Goal: Task Accomplishment & Management: Use online tool/utility

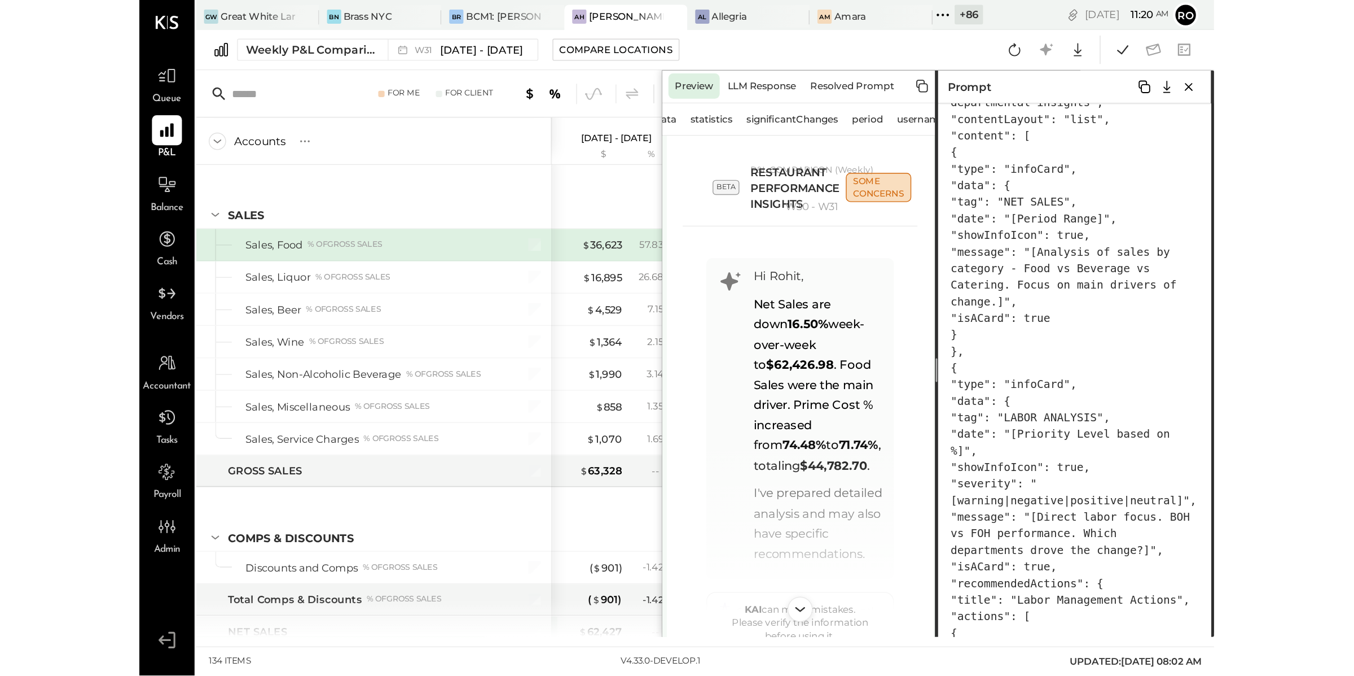
scroll to position [2128, 0]
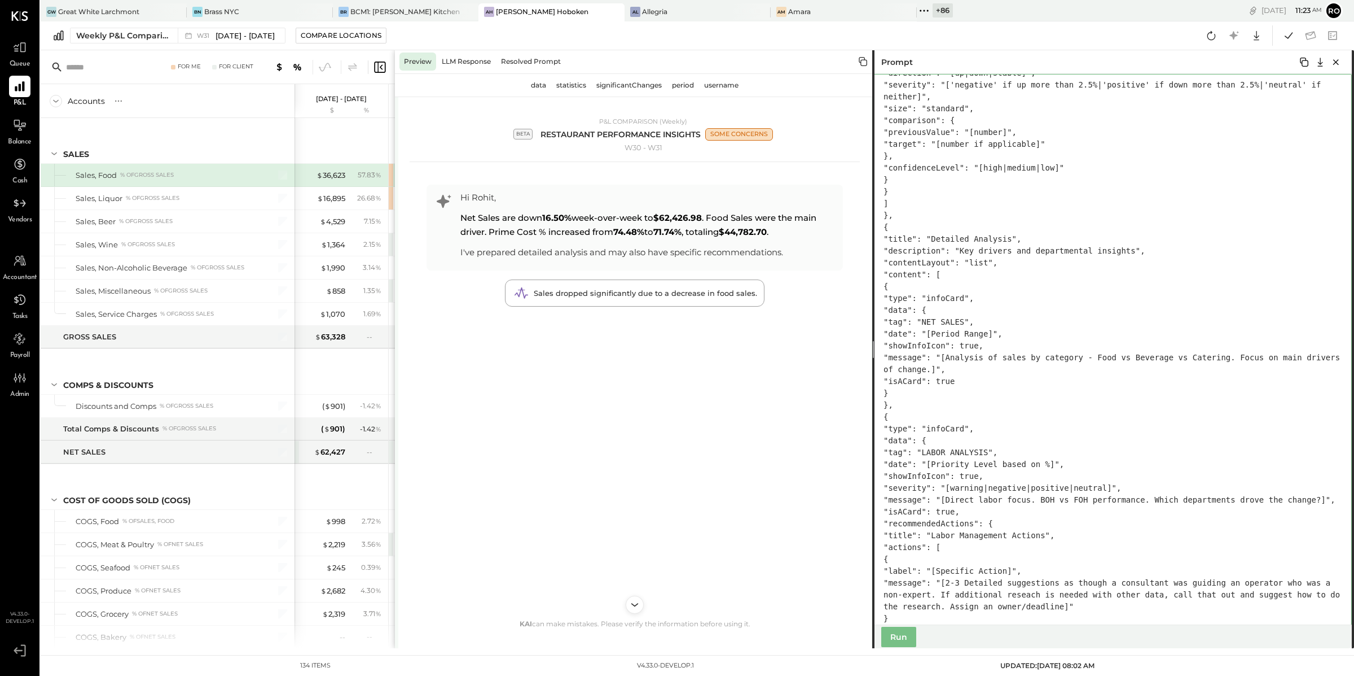
click at [769, 319] on textarea at bounding box center [1113, 349] width 480 height 551
click at [769, 337] on textarea at bounding box center [1113, 349] width 480 height 551
paste textarea "*"
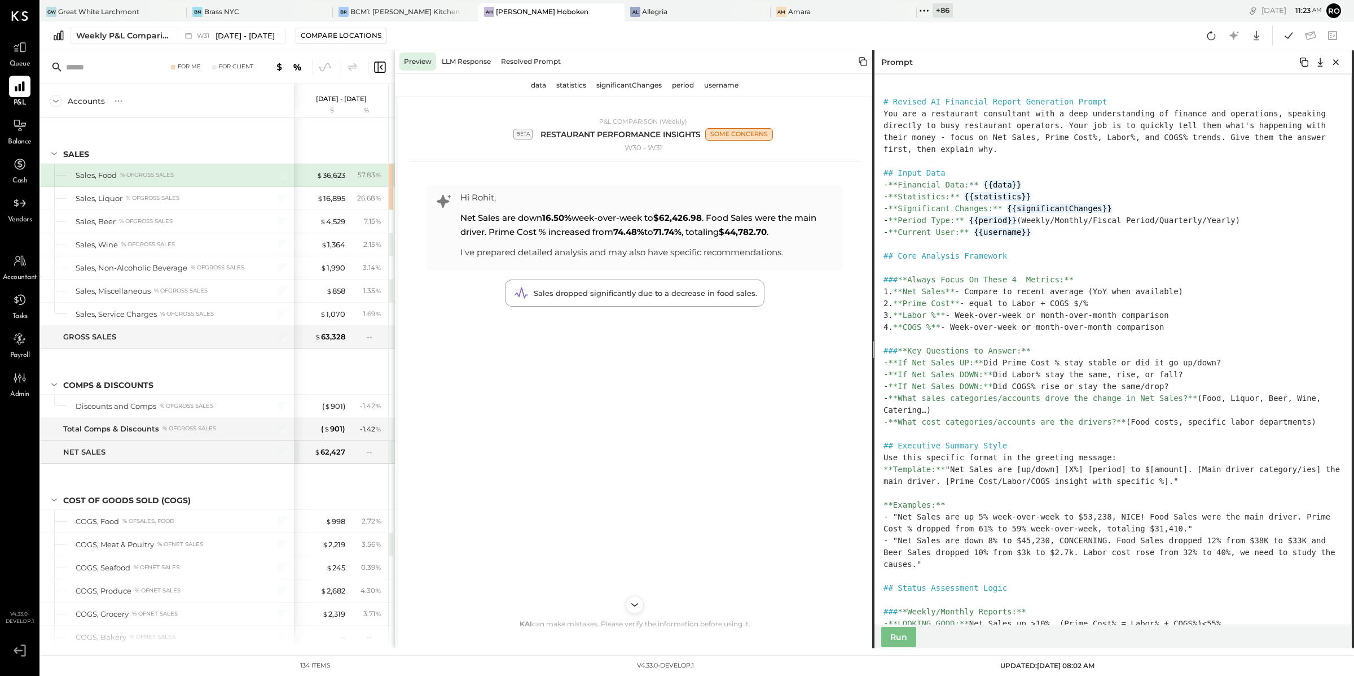
click at [769, 483] on div "Run" at bounding box center [1113, 636] width 480 height 24
click at [769, 483] on button "Run" at bounding box center [899, 636] width 35 height 20
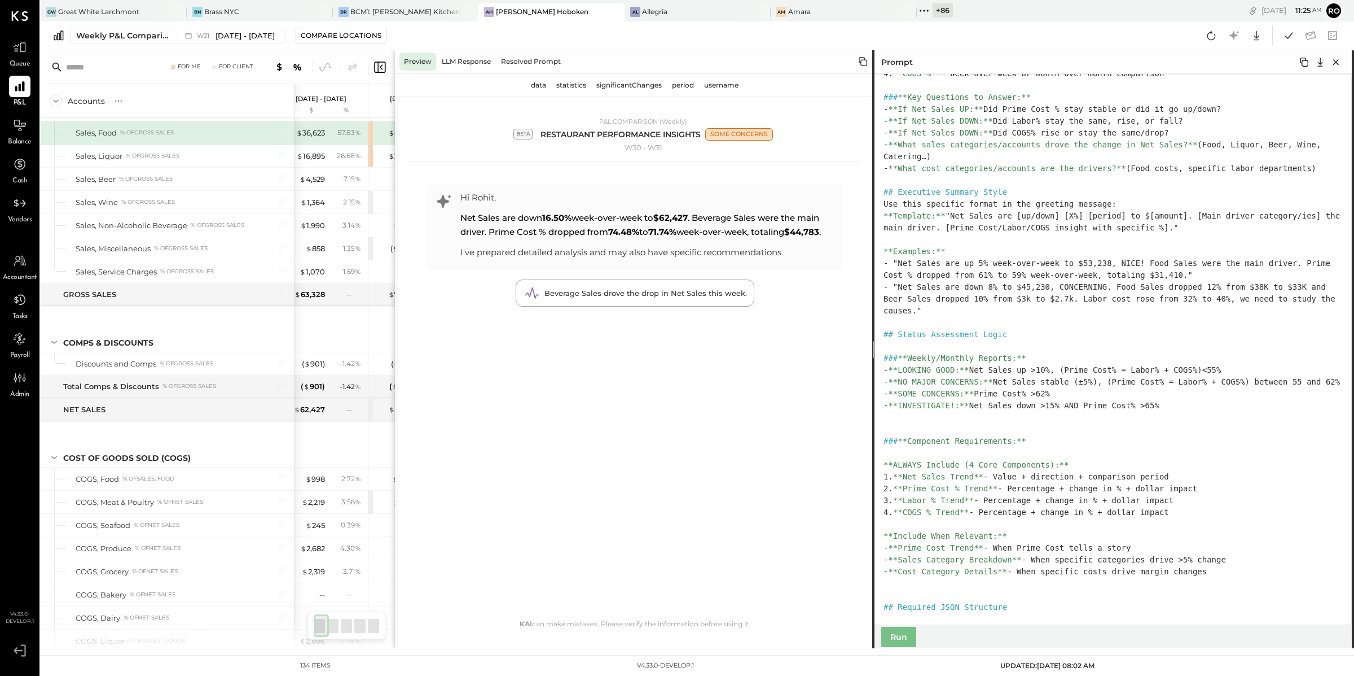
scroll to position [265, 0]
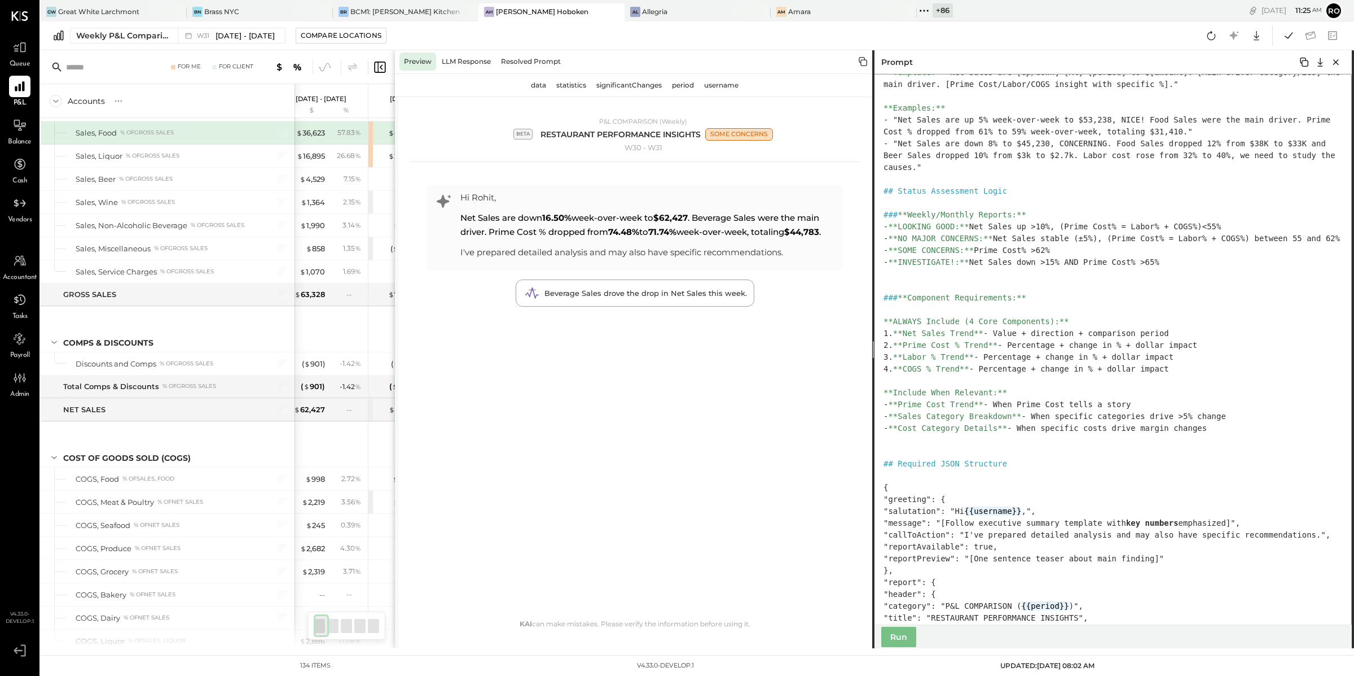
click at [769, 357] on textarea at bounding box center [1113, 349] width 480 height 551
click at [702, 292] on span "Beverage Sales drove the drop in Net Sales this week." at bounding box center [646, 292] width 203 height 9
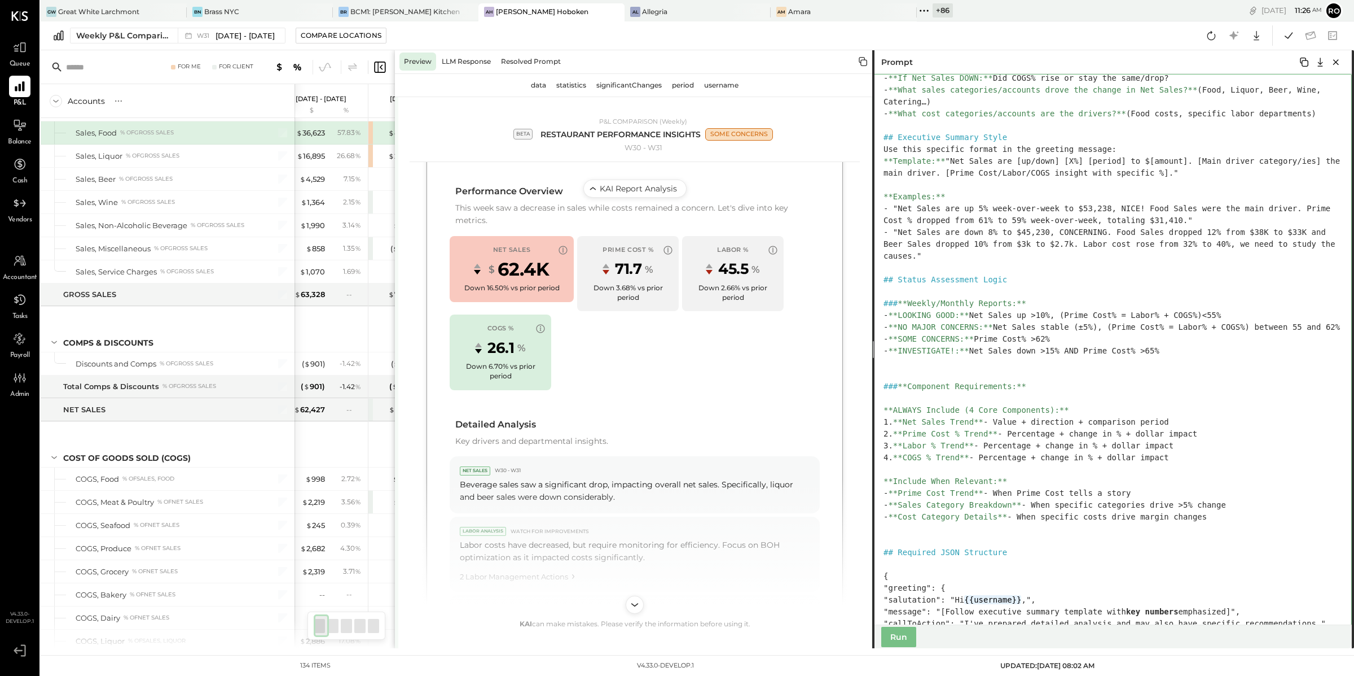
drag, startPoint x: 1187, startPoint y: 366, endPoint x: 876, endPoint y: 303, distance: 317.3
click at [769, 303] on textarea at bounding box center [1113, 349] width 480 height 551
click at [769, 346] on textarea at bounding box center [1113, 349] width 480 height 551
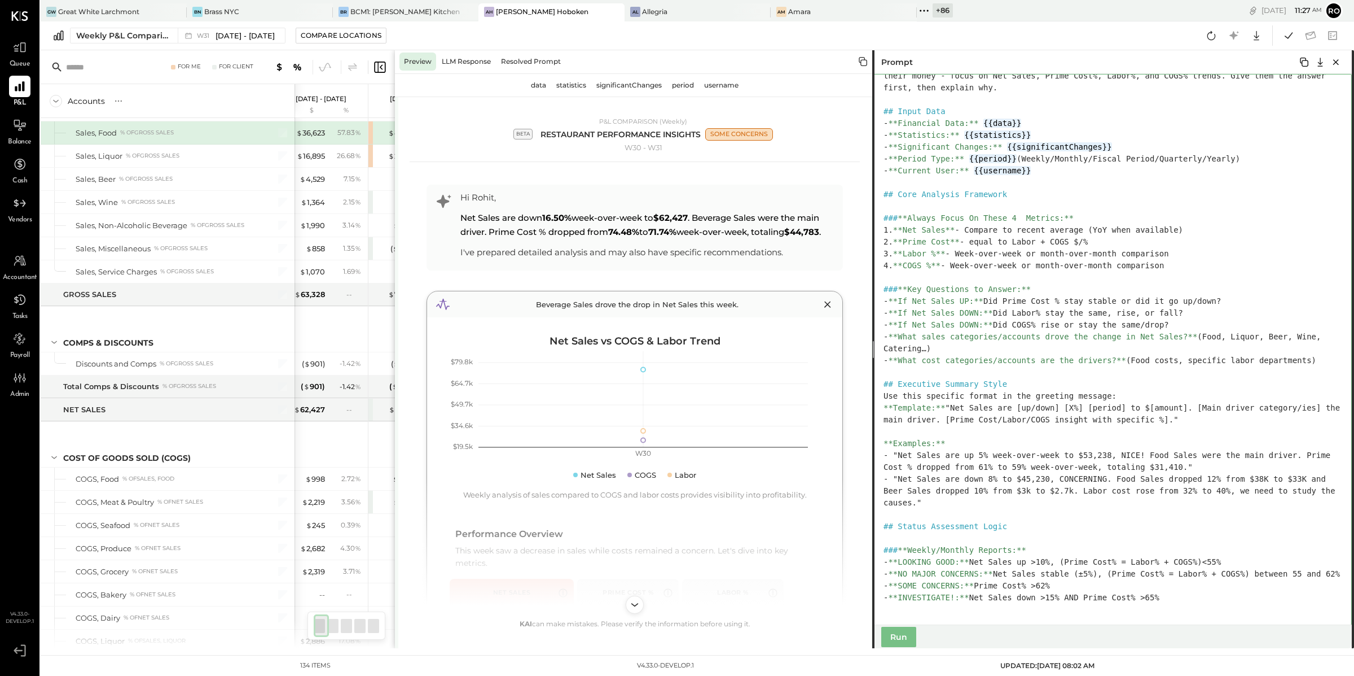
scroll to position [43, 0]
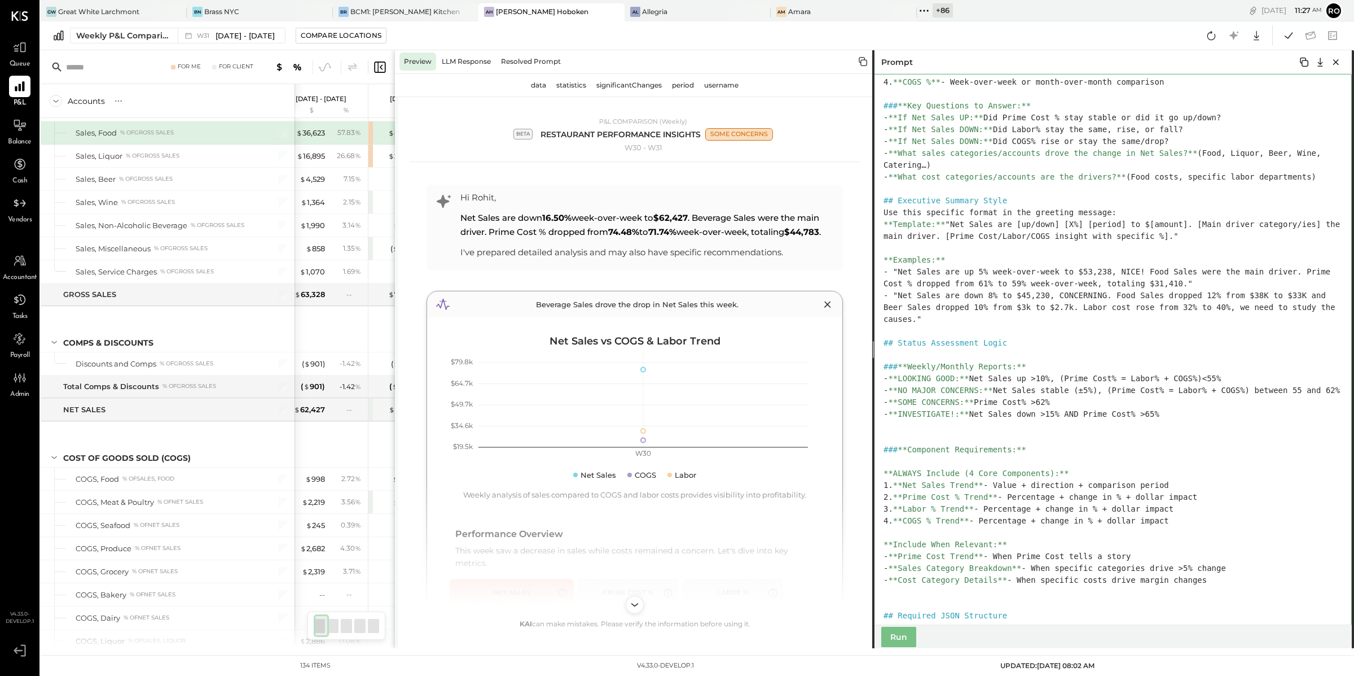
drag, startPoint x: 1070, startPoint y: 414, endPoint x: 887, endPoint y: 415, distance: 183.4
click at [769, 415] on textarea at bounding box center [1113, 349] width 480 height 551
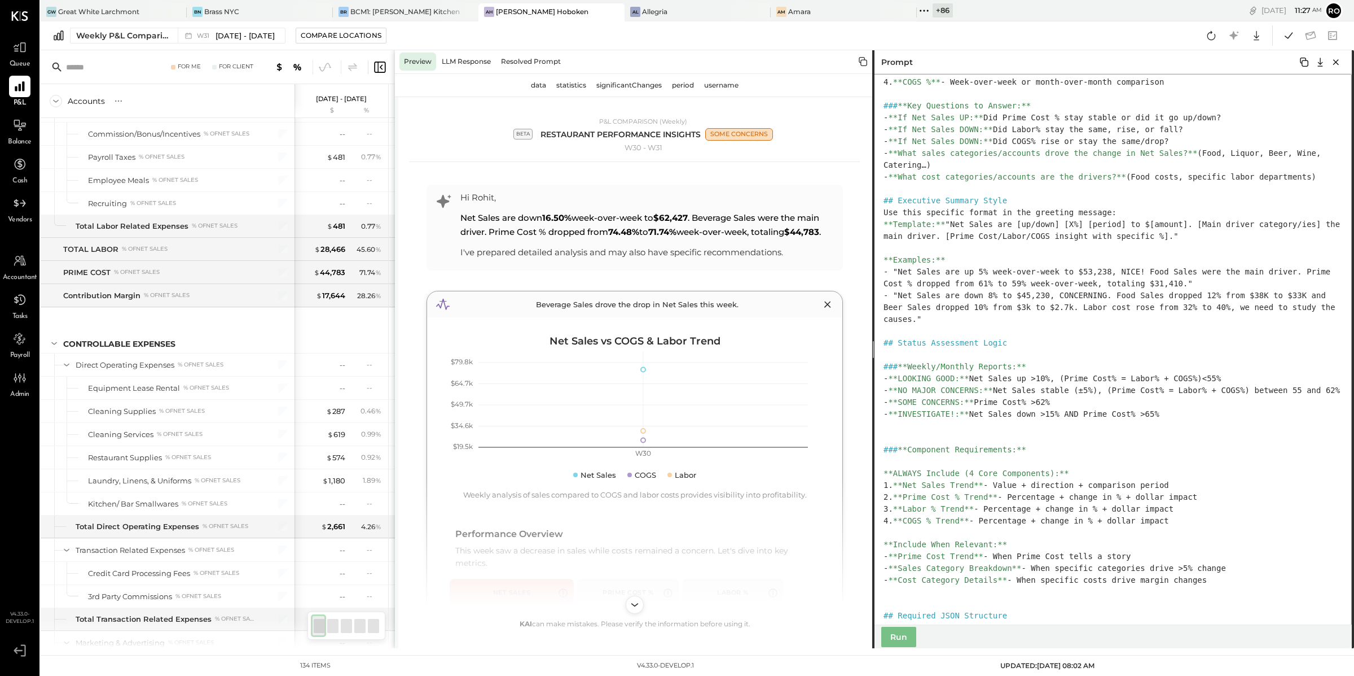
click at [769, 364] on textarea at bounding box center [1113, 349] width 480 height 551
click at [769, 438] on textarea at bounding box center [1113, 349] width 480 height 551
click at [769, 423] on textarea at bounding box center [1113, 349] width 480 height 551
click at [769, 424] on textarea at bounding box center [1113, 349] width 480 height 551
click at [769, 378] on textarea at bounding box center [1113, 349] width 480 height 551
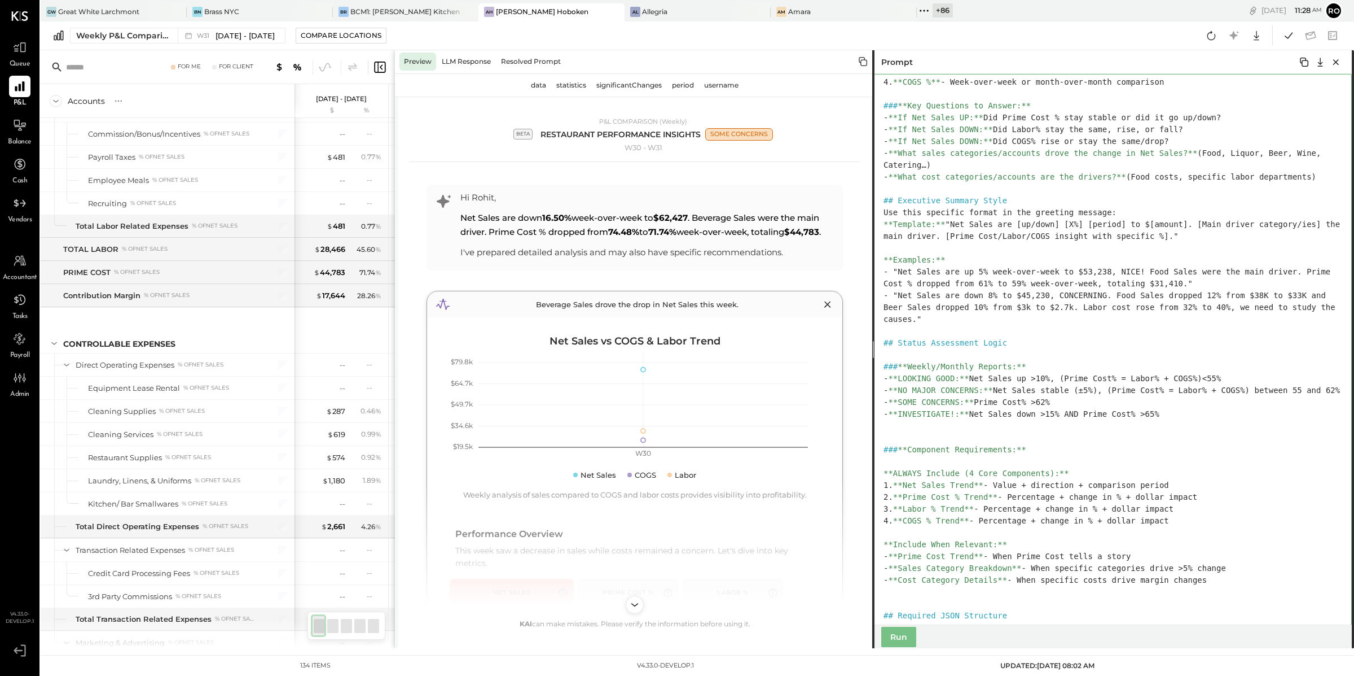
drag, startPoint x: 1173, startPoint y: 428, endPoint x: 1094, endPoint y: 428, distance: 79.6
click at [769, 428] on textarea at bounding box center [1113, 349] width 480 height 551
click at [769, 379] on textarea at bounding box center [1113, 349] width 480 height 551
click at [769, 388] on textarea at bounding box center [1113, 349] width 480 height 551
click at [769, 408] on textarea at bounding box center [1113, 349] width 480 height 551
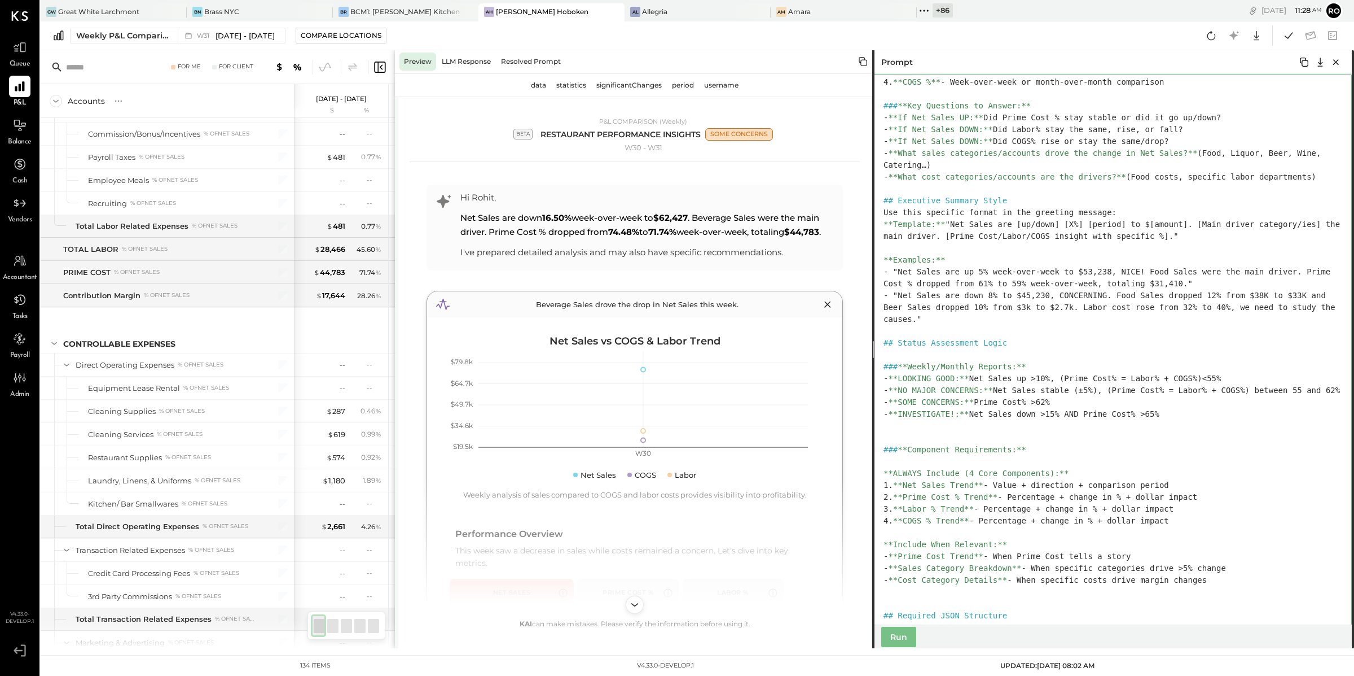
click at [769, 433] on textarea at bounding box center [1113, 349] width 480 height 551
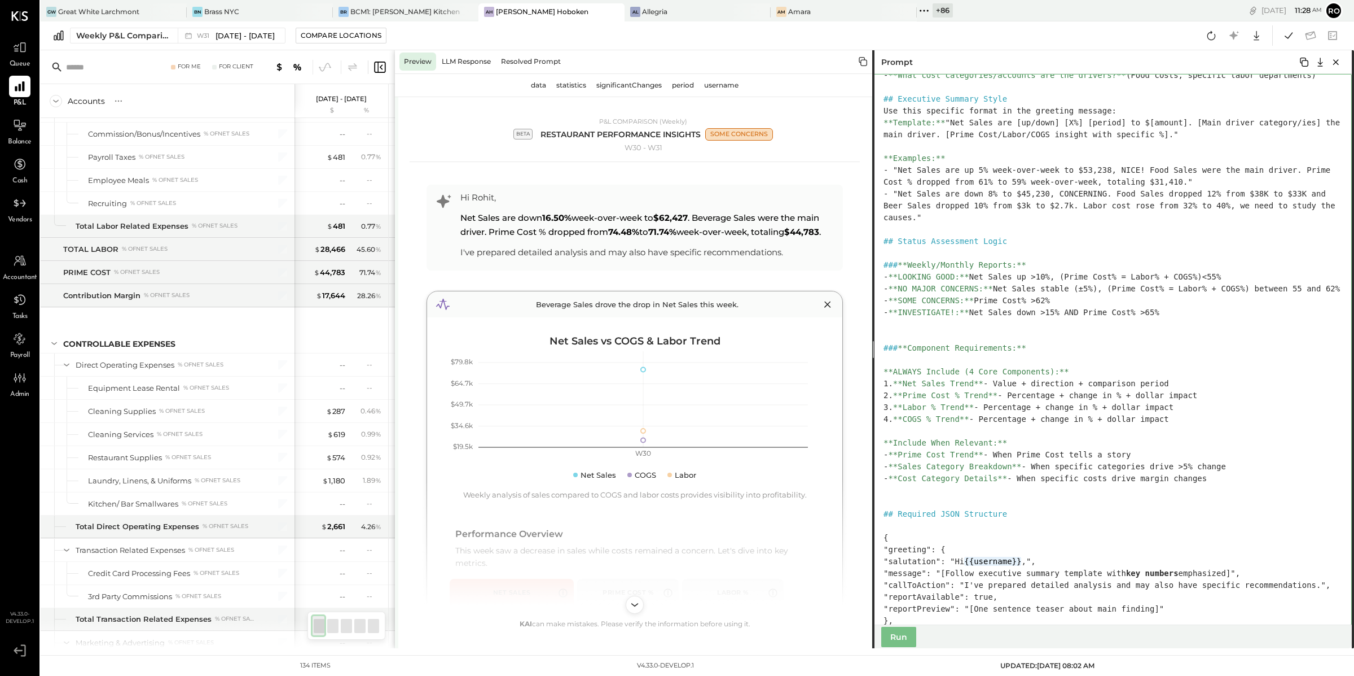
scroll to position [366, 0]
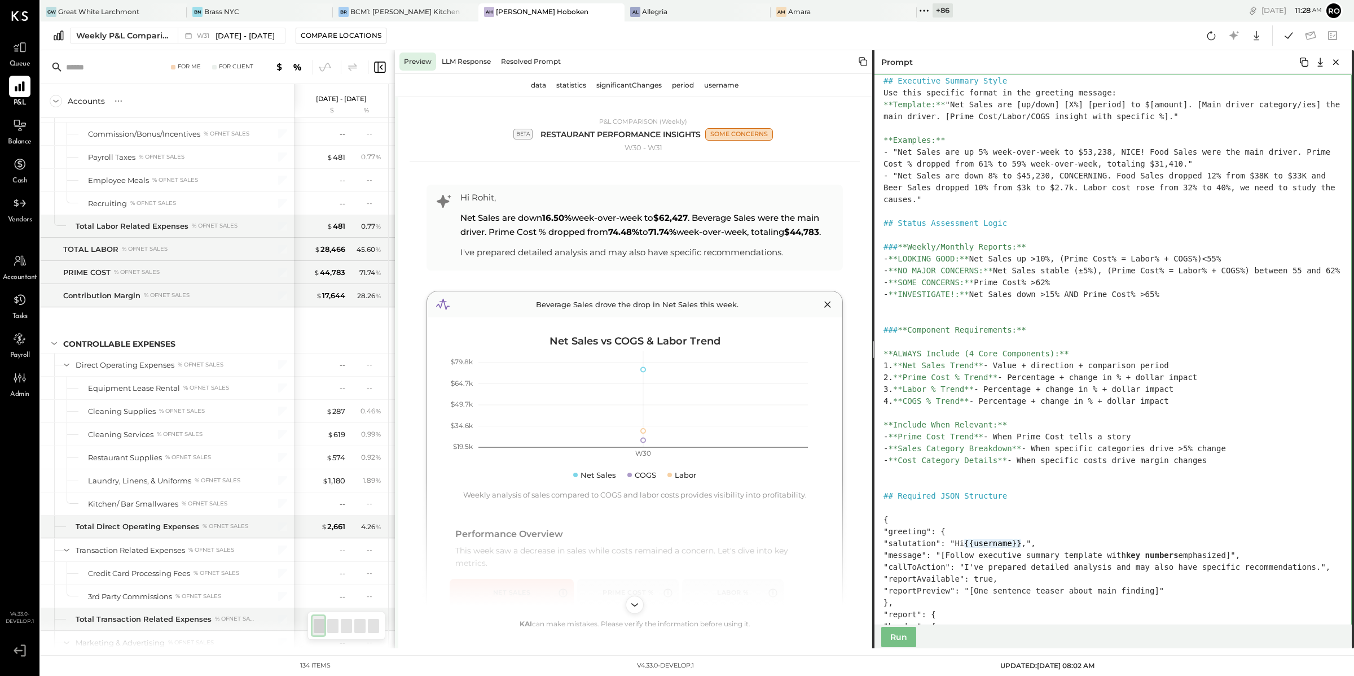
click at [769, 310] on textarea at bounding box center [1113, 349] width 480 height 551
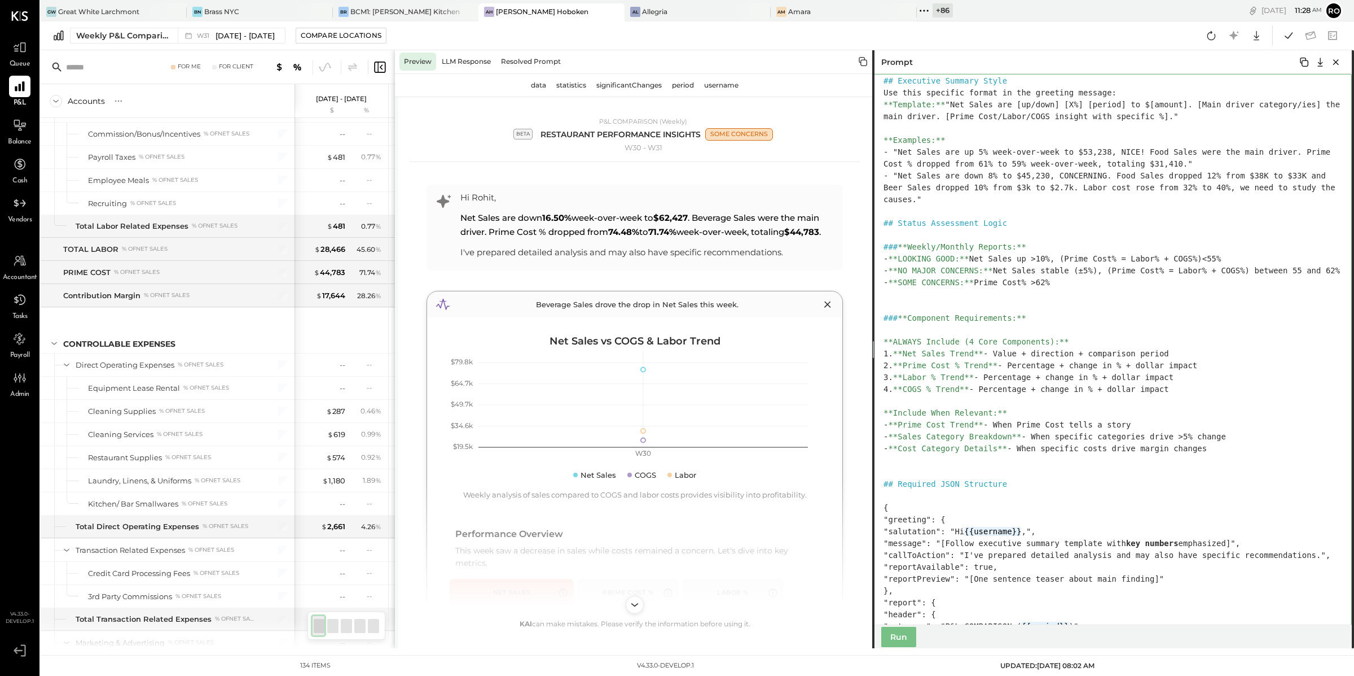
paste textarea "**********"
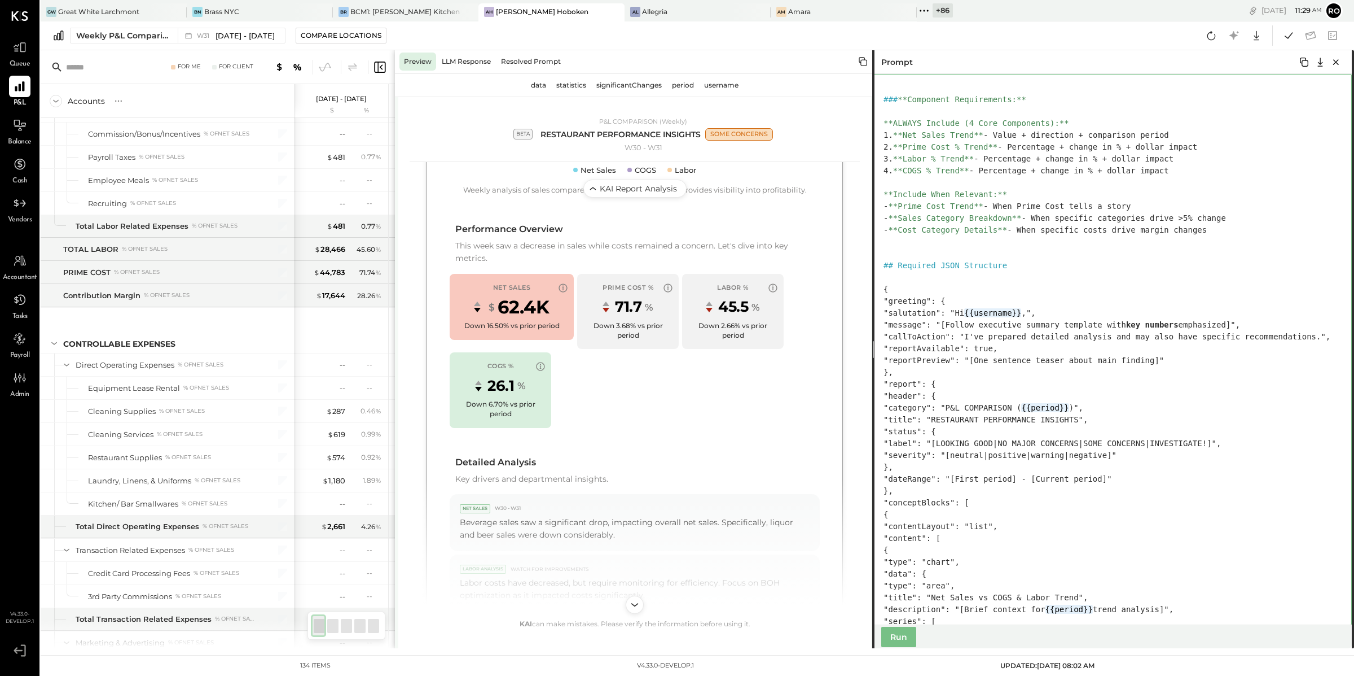
scroll to position [638, 0]
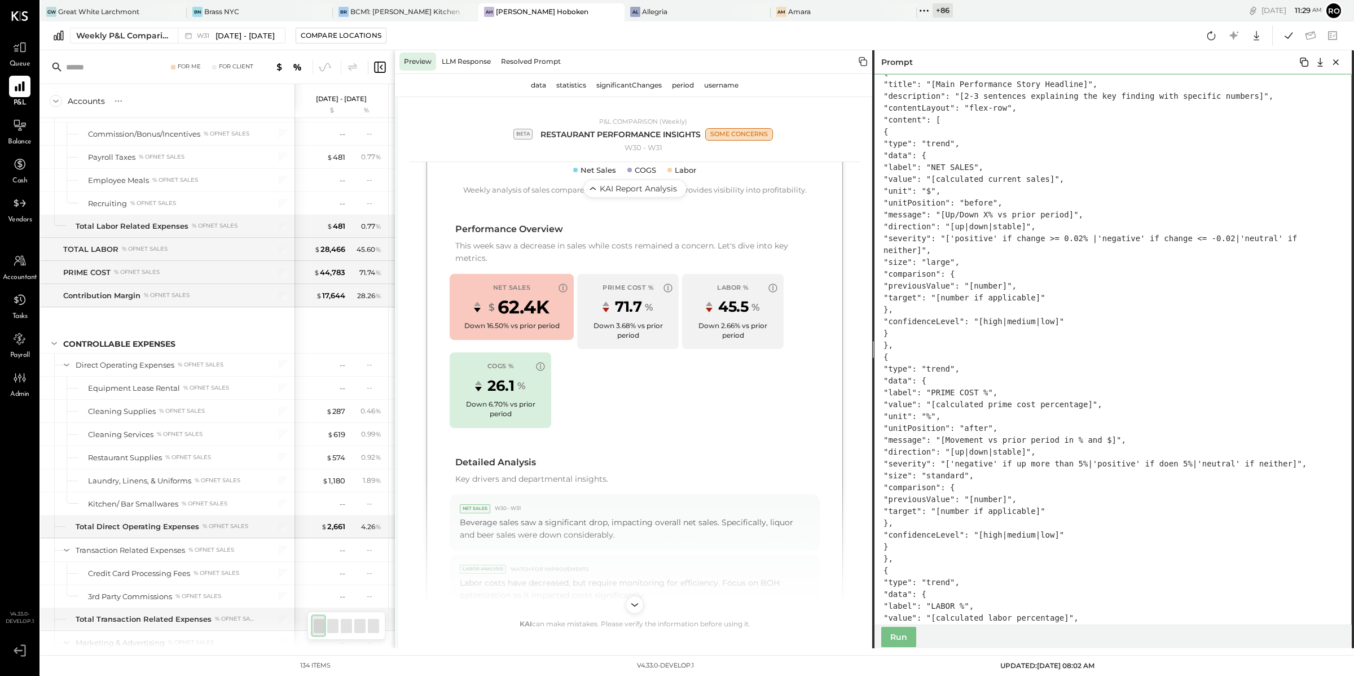
click at [769, 300] on textarea at bounding box center [1113, 349] width 480 height 551
click at [769, 396] on textarea at bounding box center [1113, 349] width 480 height 551
click at [769, 296] on textarea at bounding box center [1113, 349] width 480 height 551
click at [769, 363] on textarea at bounding box center [1113, 349] width 480 height 551
paste textarea "**********"
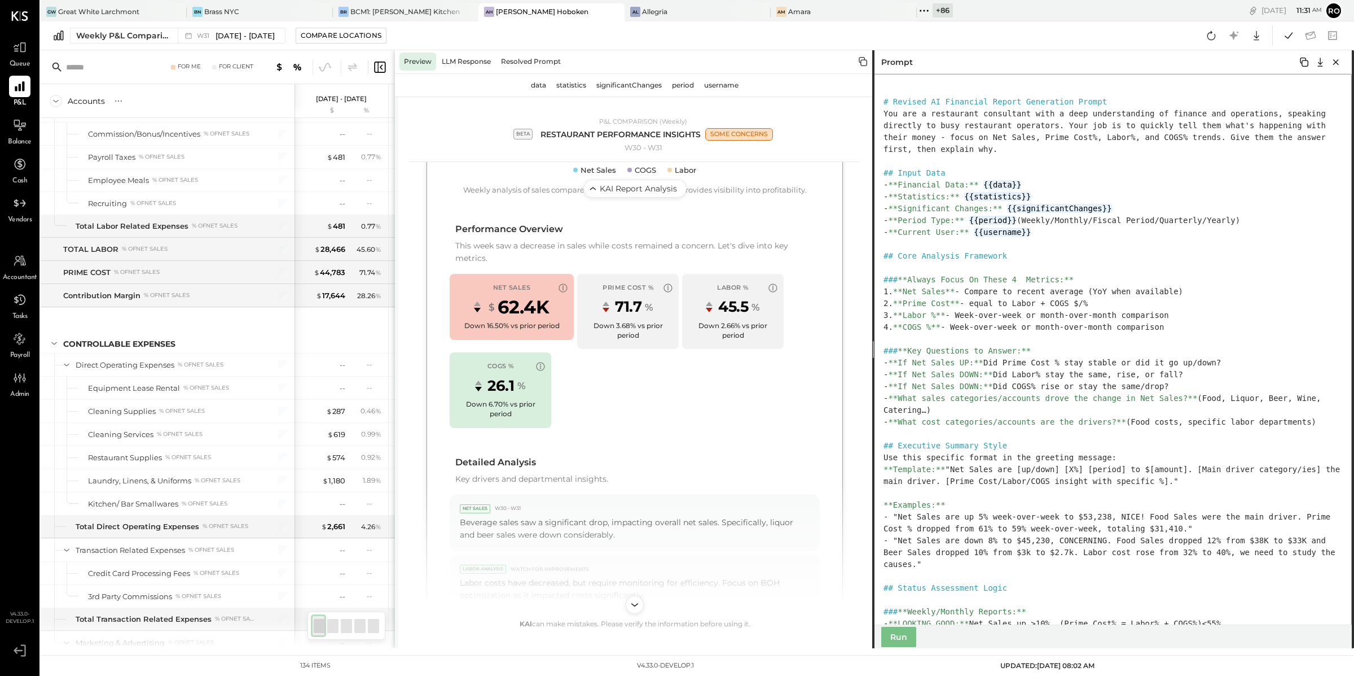
scroll to position [1, 0]
click at [769, 483] on button "Run" at bounding box center [899, 636] width 35 height 20
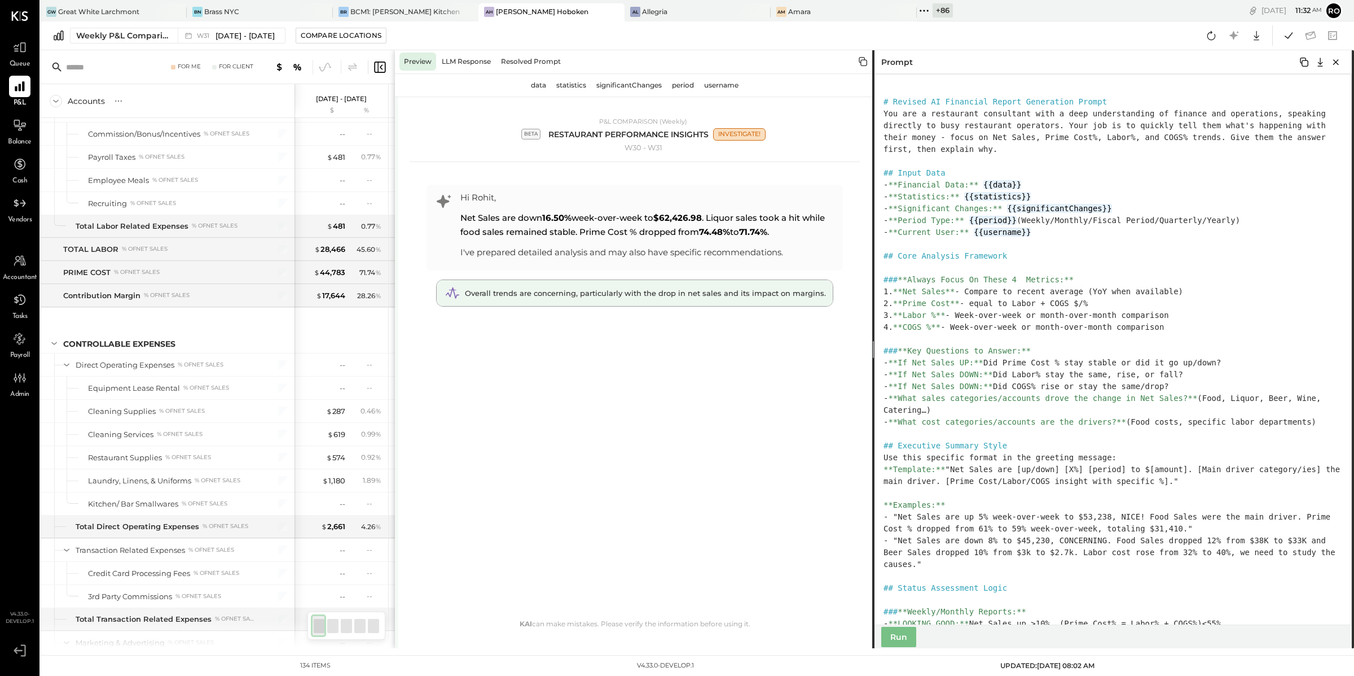
click at [700, 294] on span "Overall trends are concerning, particularly with the drop in net sales and its …" at bounding box center [645, 292] width 361 height 9
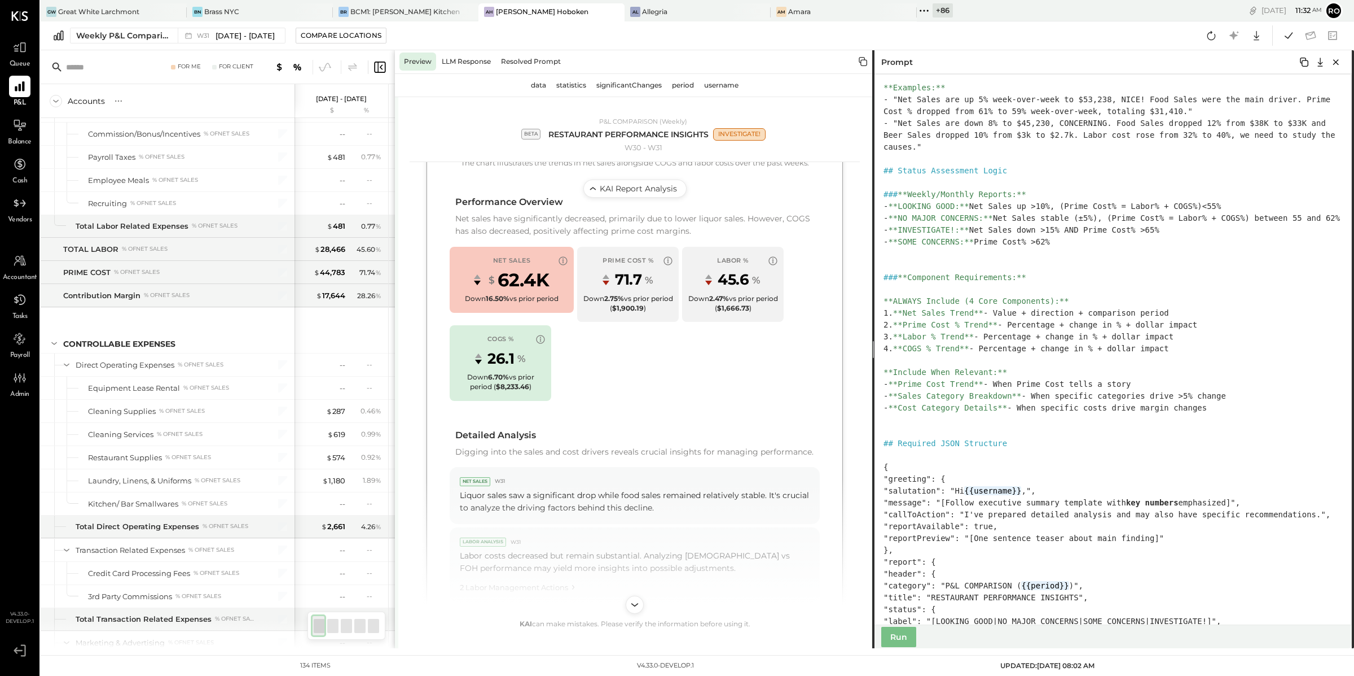
scroll to position [432, 0]
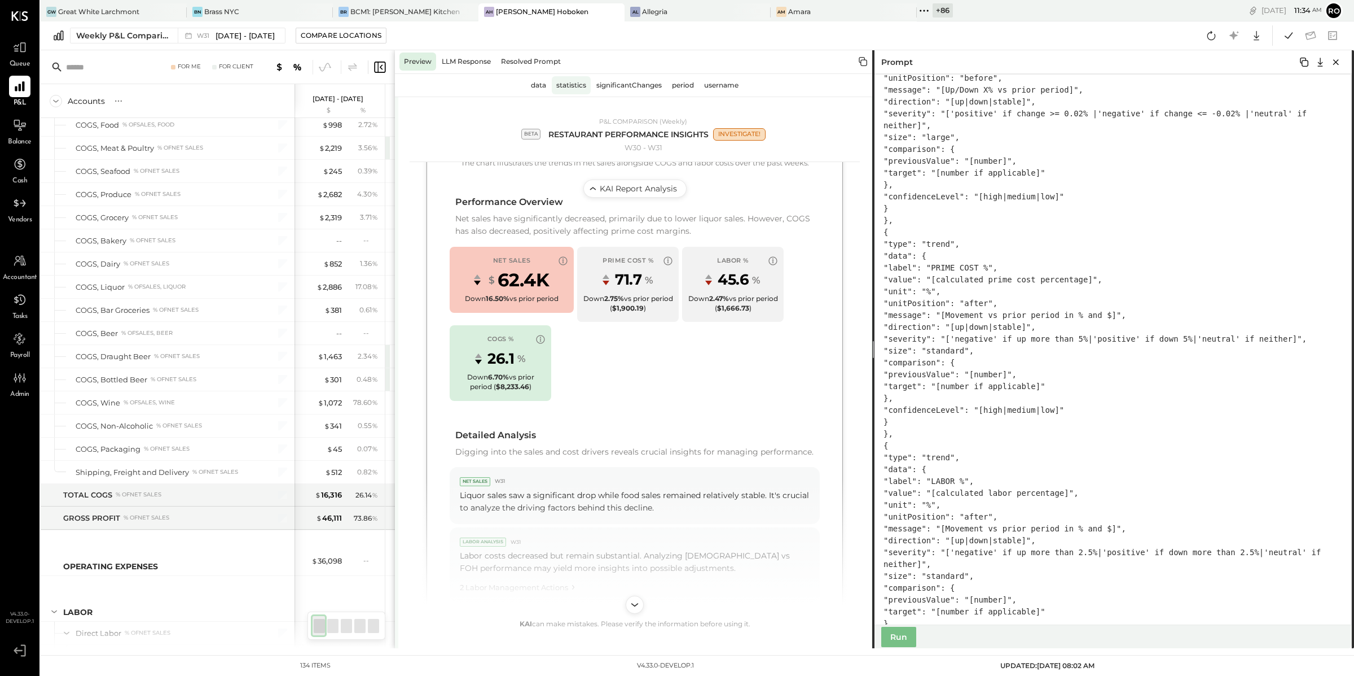
click at [568, 82] on div "statistics" at bounding box center [571, 85] width 39 height 18
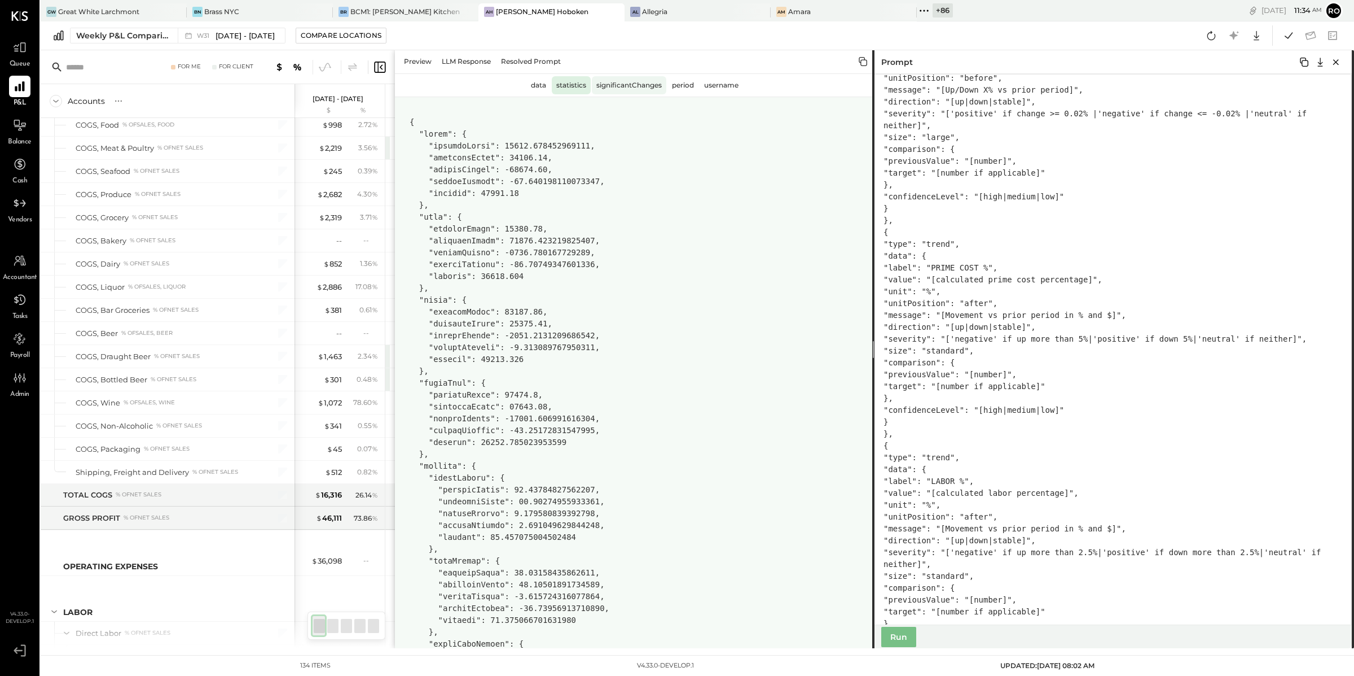
click at [622, 76] on div "significantChanges" at bounding box center [629, 85] width 74 height 18
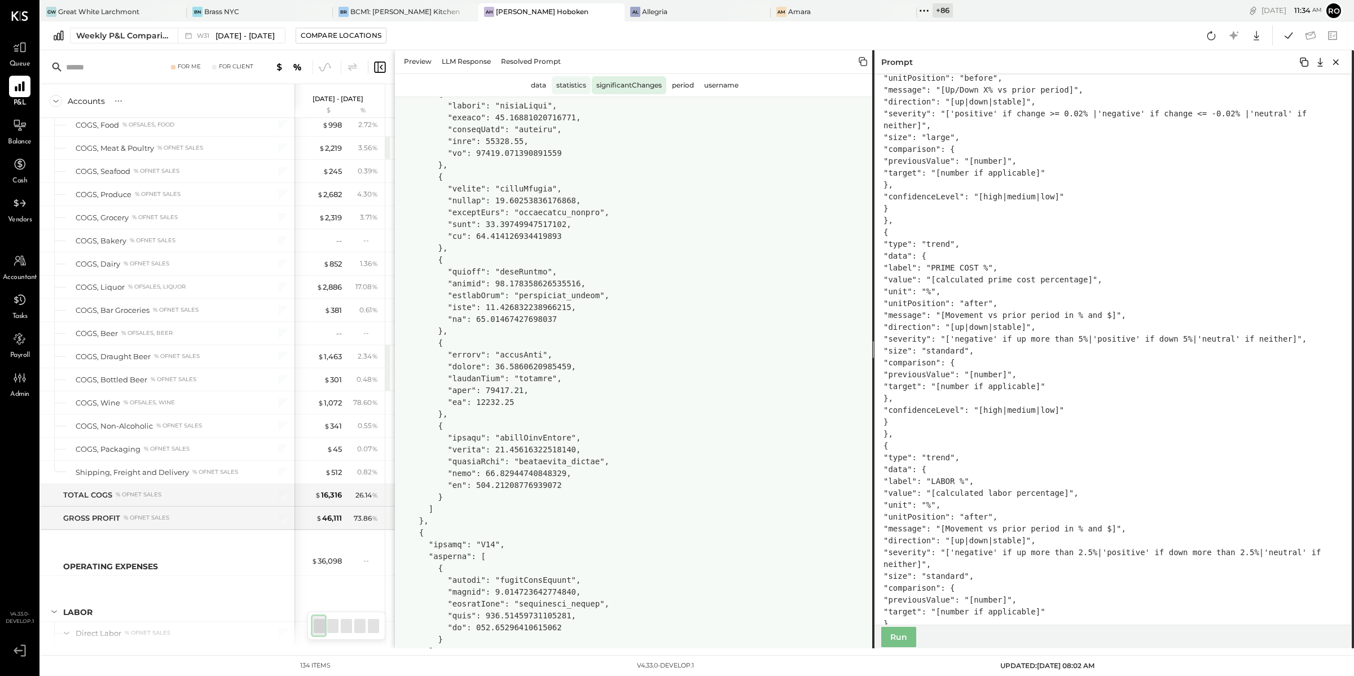
click at [559, 82] on div "statistics" at bounding box center [571, 85] width 39 height 18
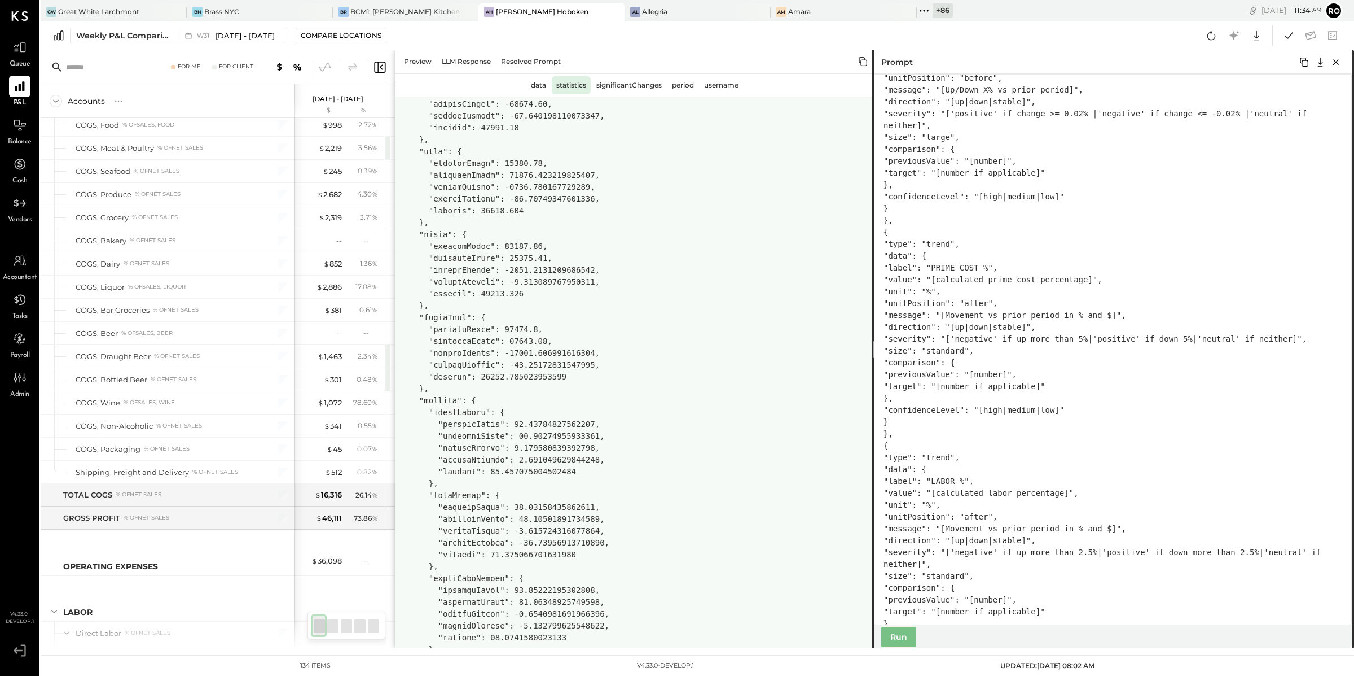
scroll to position [116, 0]
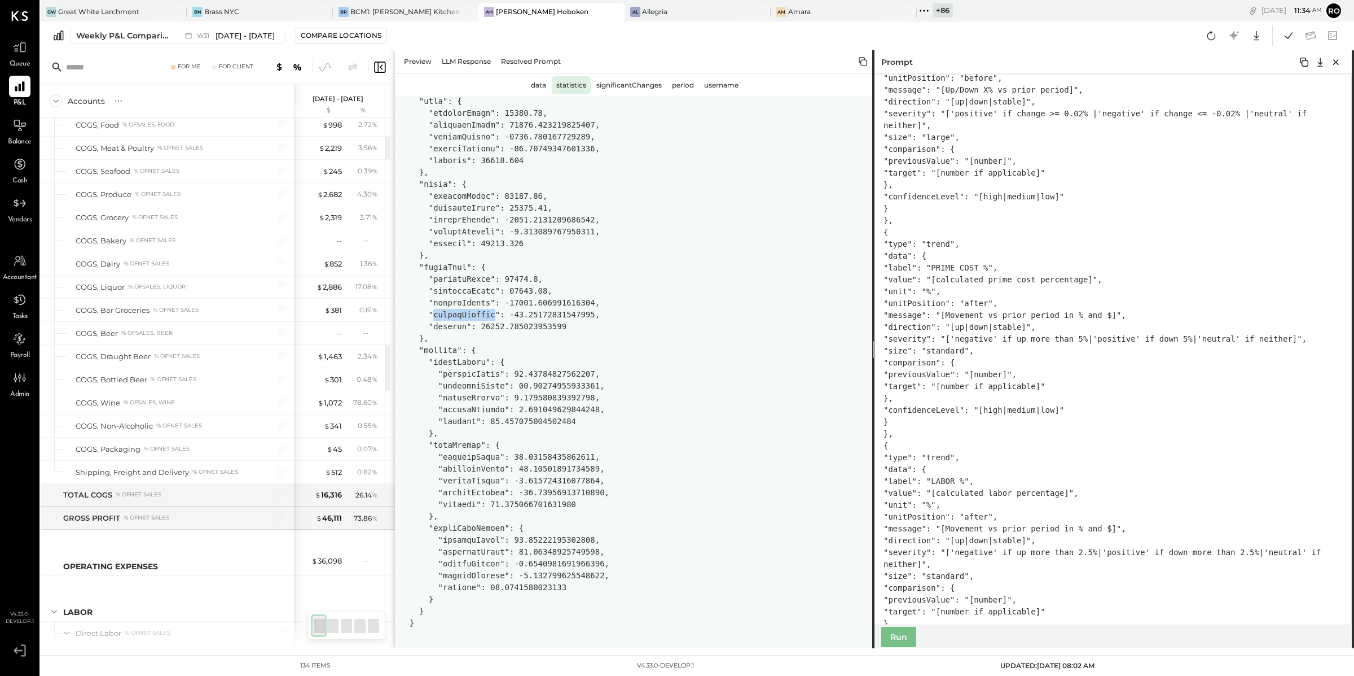
drag, startPoint x: 436, startPoint y: 313, endPoint x: 494, endPoint y: 314, distance: 58.7
click at [494, 314] on pre at bounding box center [635, 315] width 450 height 628
click at [418, 59] on div "Preview" at bounding box center [418, 61] width 37 height 18
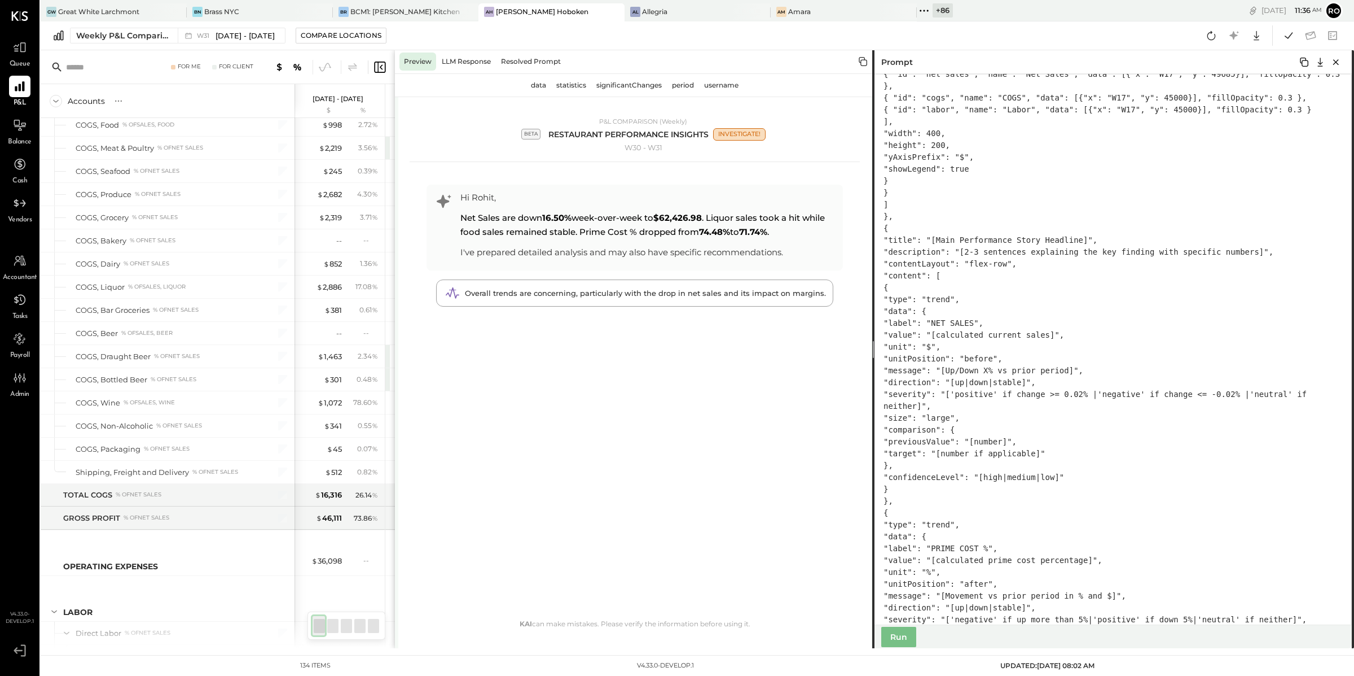
scroll to position [1134, 0]
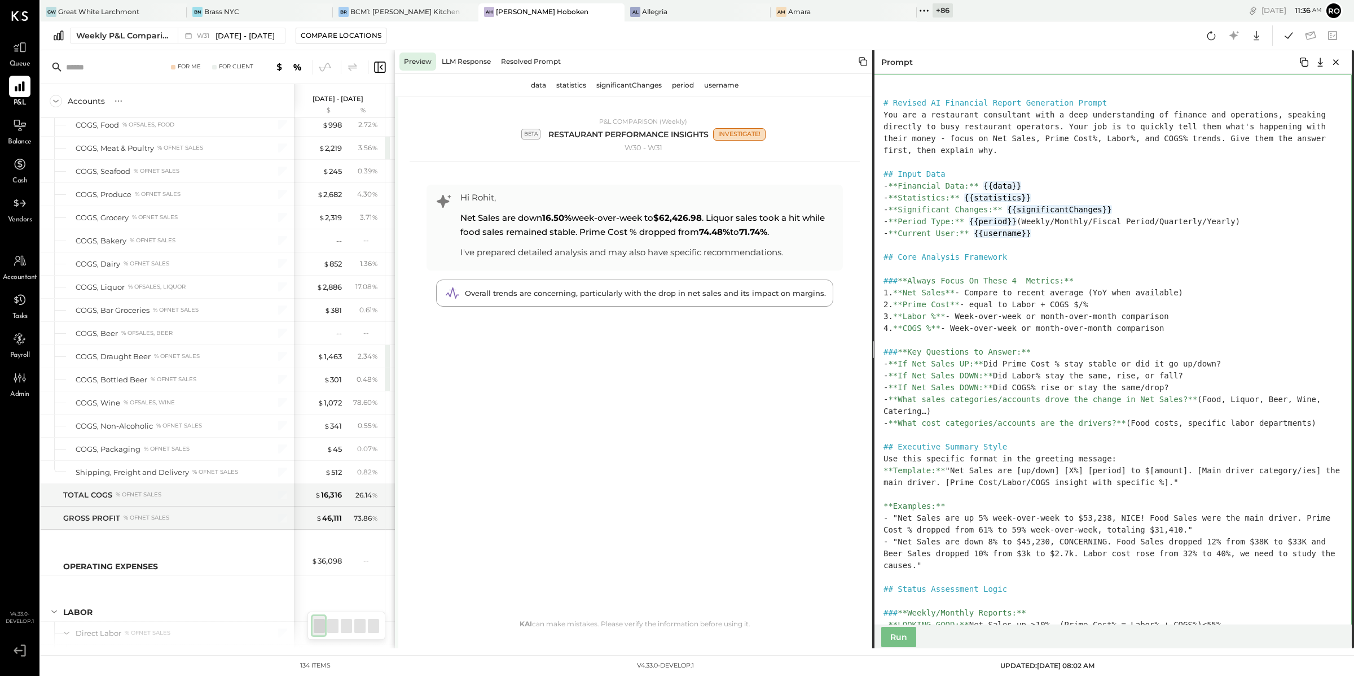
click at [769, 196] on textarea at bounding box center [1113, 349] width 480 height 551
click at [625, 84] on div "significantChanges" at bounding box center [629, 85] width 74 height 18
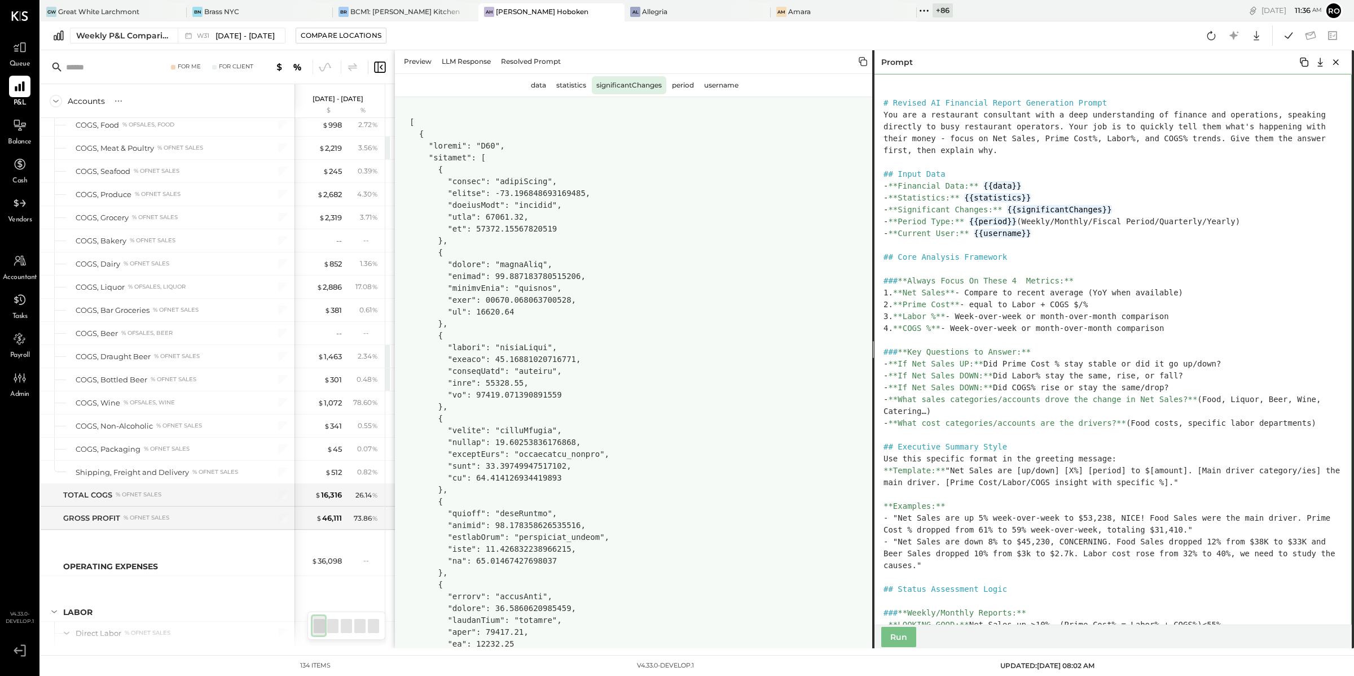
click at [769, 252] on textarea at bounding box center [1113, 349] width 480 height 551
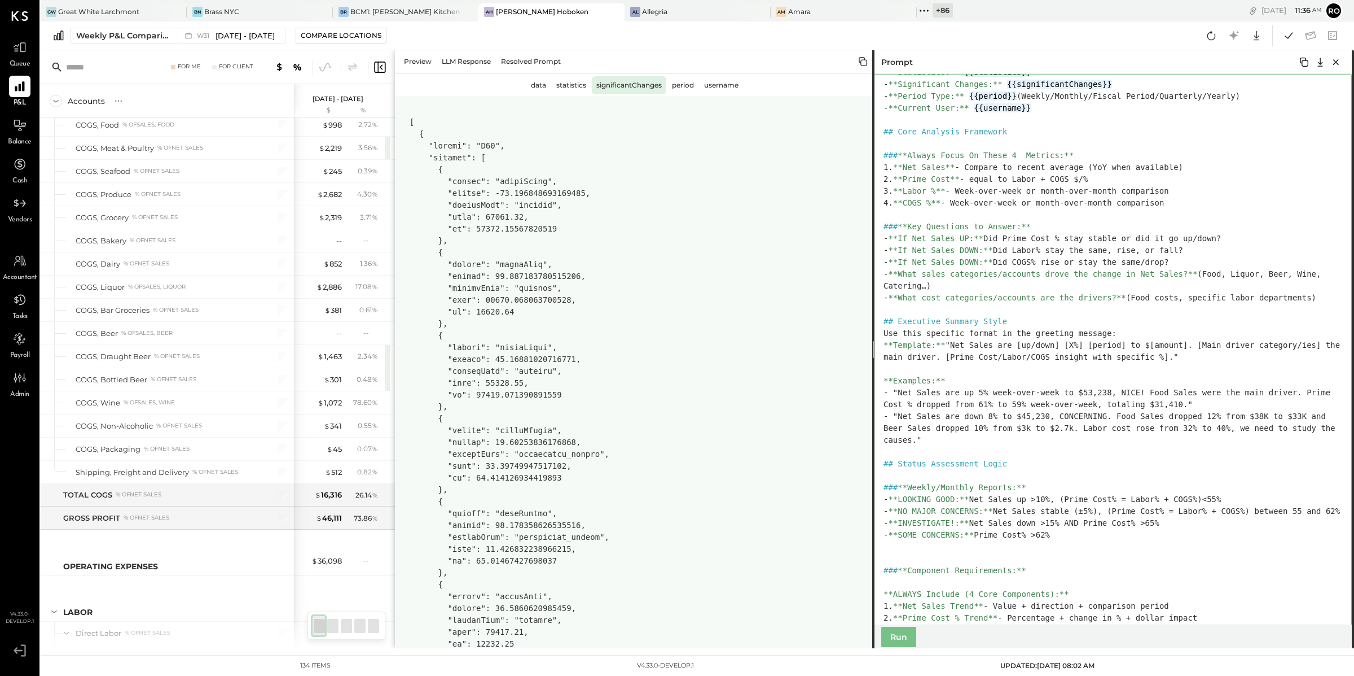
scroll to position [182, 0]
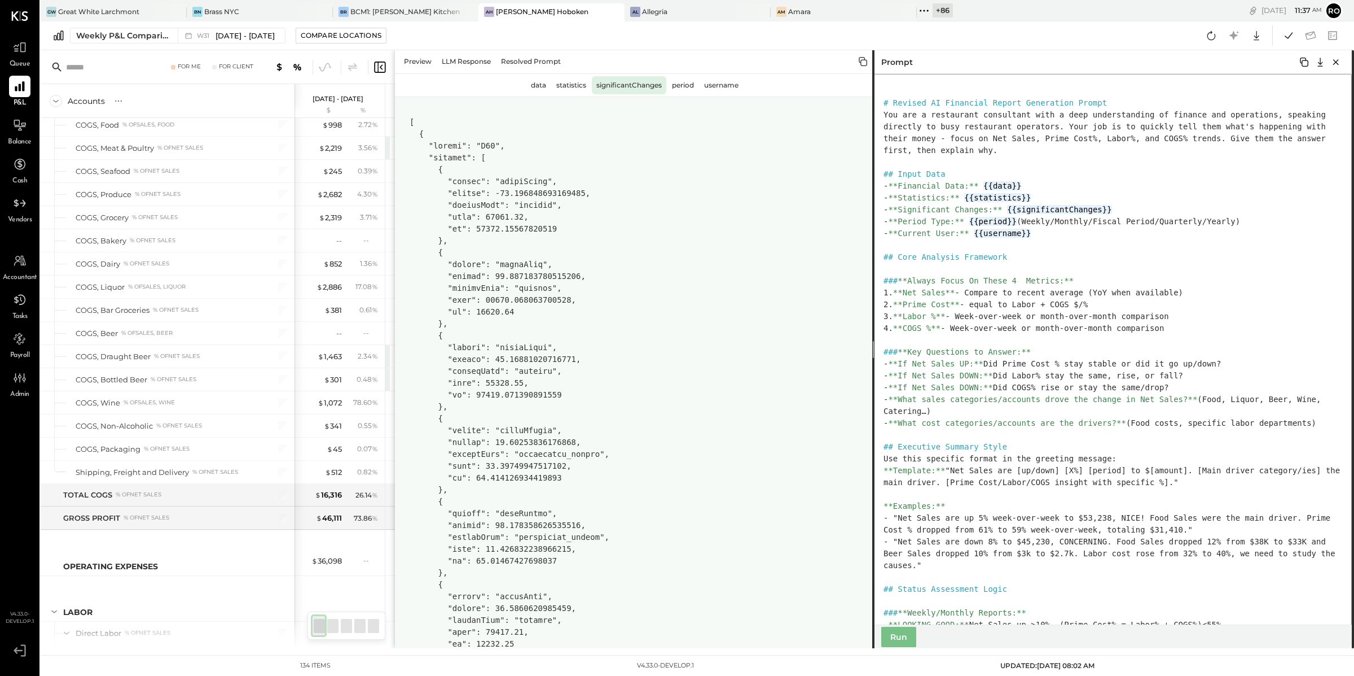
drag, startPoint x: 1167, startPoint y: 204, endPoint x: 895, endPoint y: 211, distance: 271.5
click at [769, 211] on textarea at bounding box center [1113, 349] width 480 height 551
drag, startPoint x: 884, startPoint y: 210, endPoint x: 1128, endPoint y: 208, distance: 243.8
click at [769, 208] on textarea at bounding box center [1113, 349] width 480 height 551
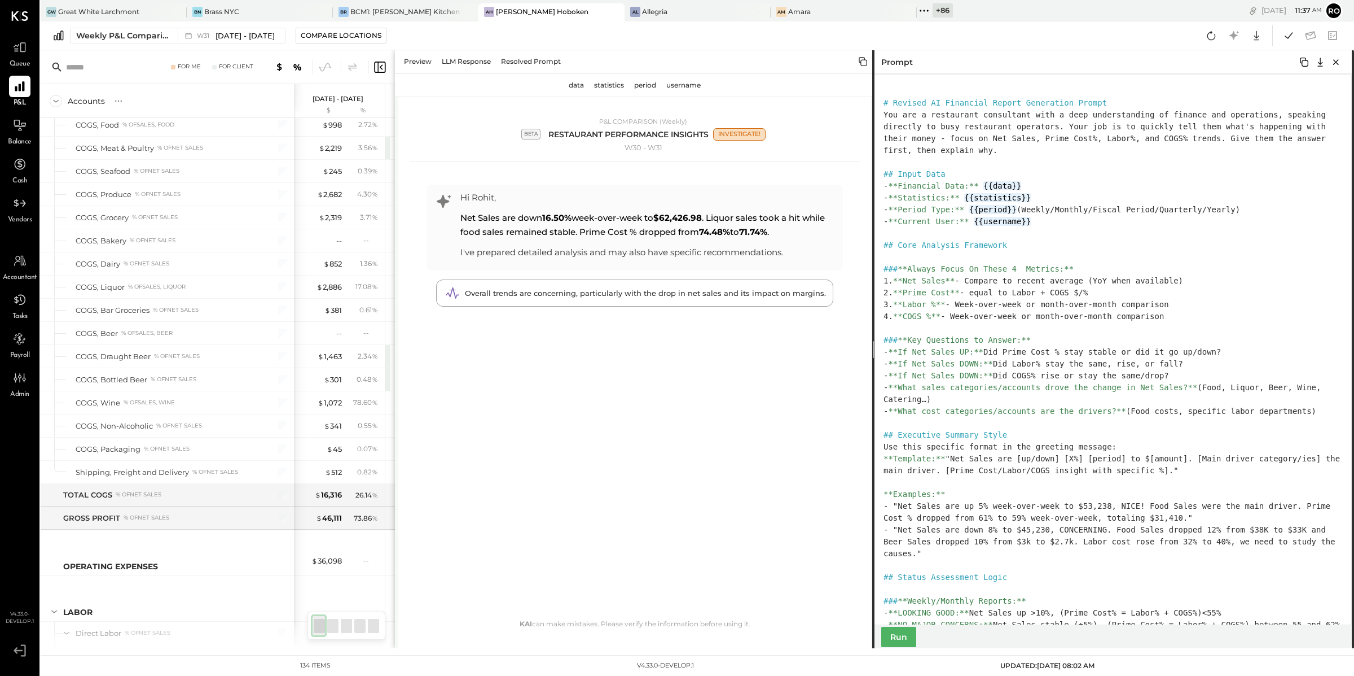
click at [769, 483] on button "Run" at bounding box center [899, 636] width 35 height 20
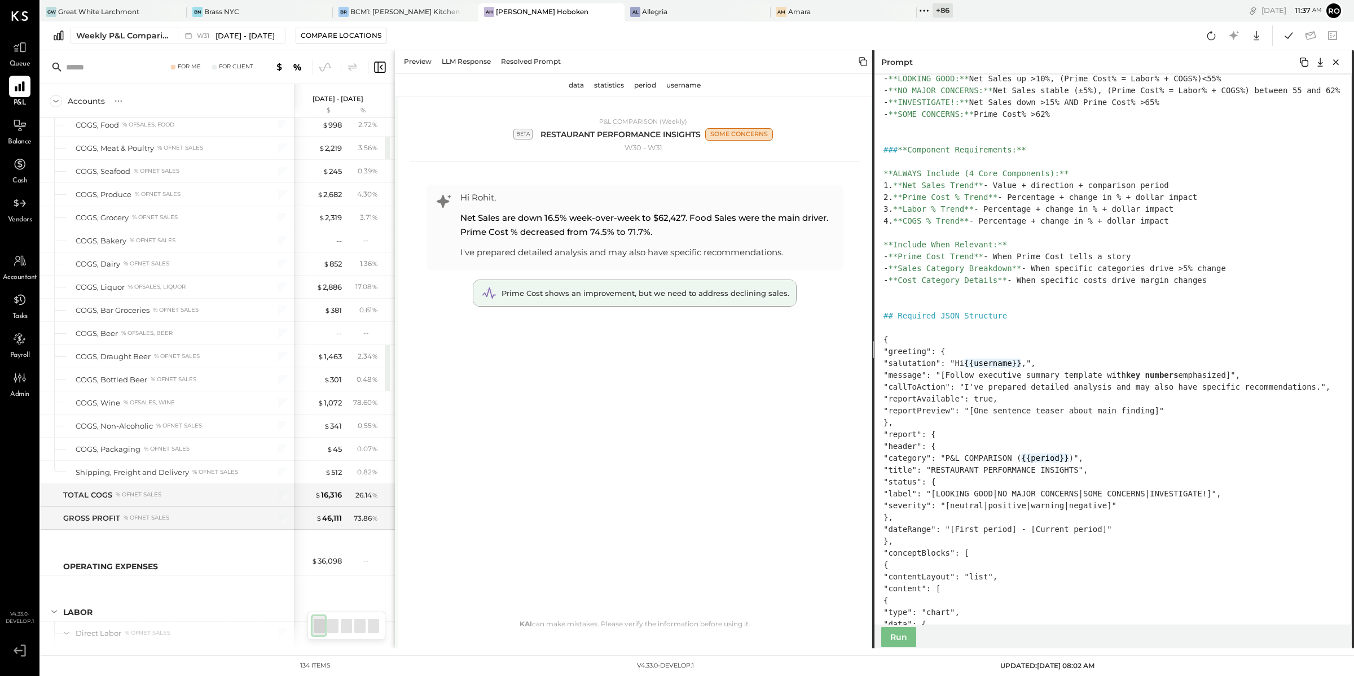
click at [729, 297] on span "Prime Cost shows an improvement, but we need to address declining sales." at bounding box center [646, 292] width 288 height 9
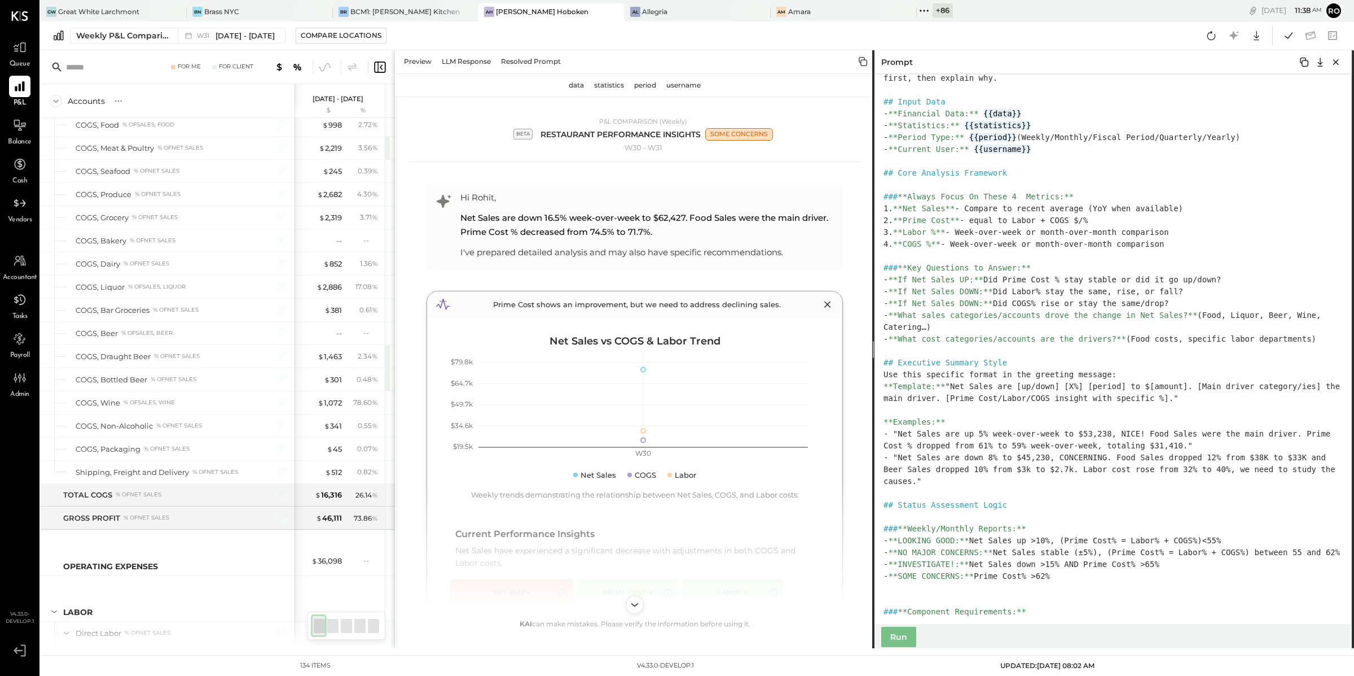
scroll to position [127, 0]
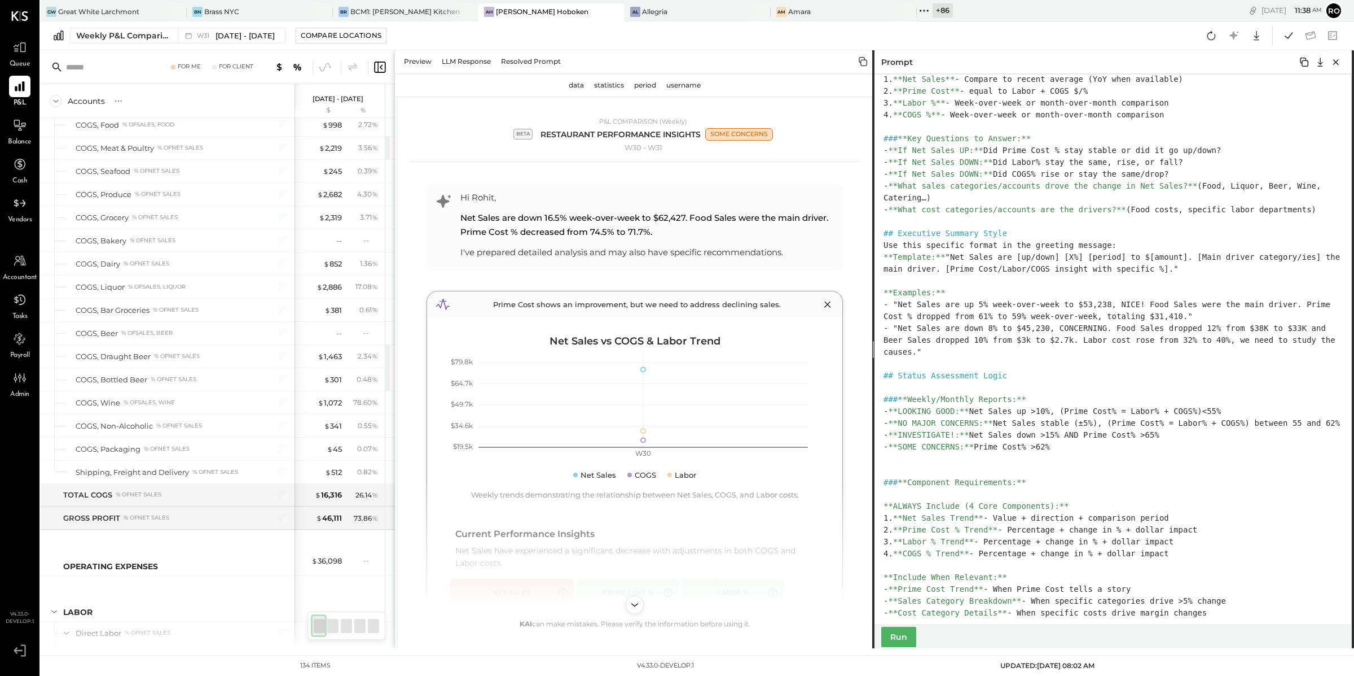
click at [769, 483] on button "Run" at bounding box center [899, 636] width 35 height 20
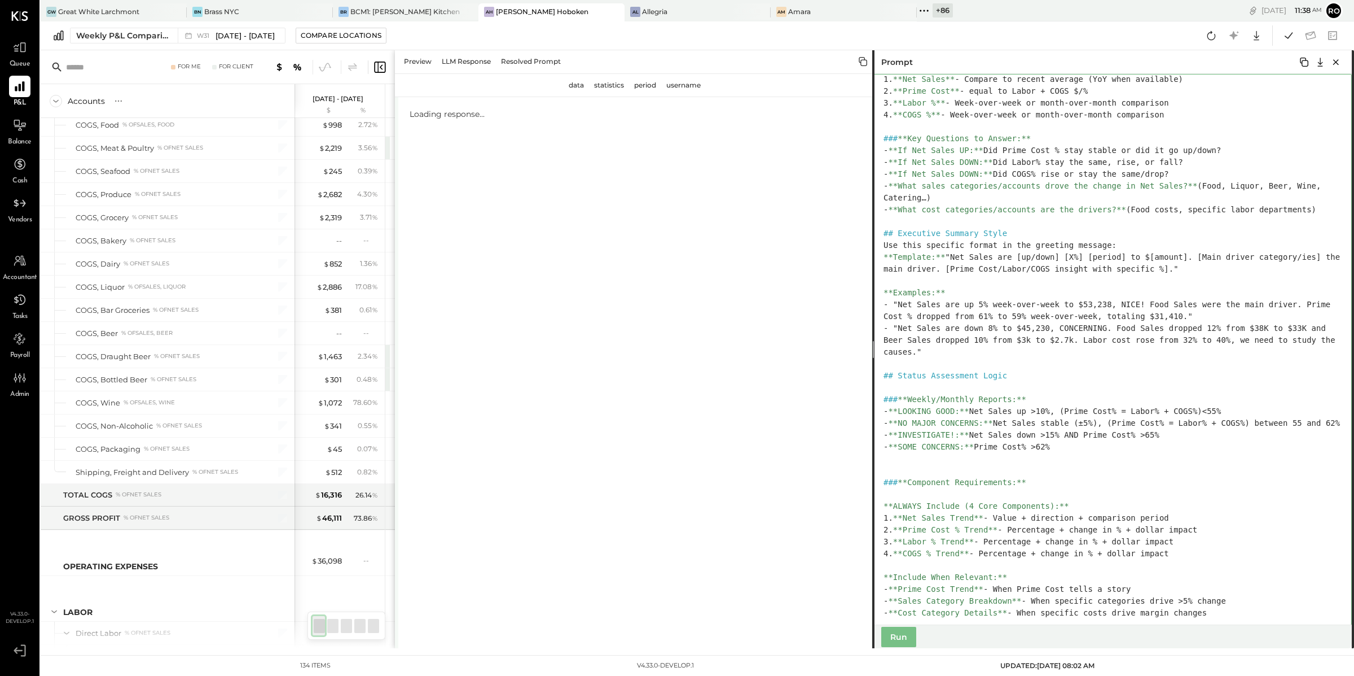
drag, startPoint x: 1075, startPoint y: 459, endPoint x: 883, endPoint y: 415, distance: 197.0
click at [769, 415] on textarea at bounding box center [1113, 349] width 480 height 551
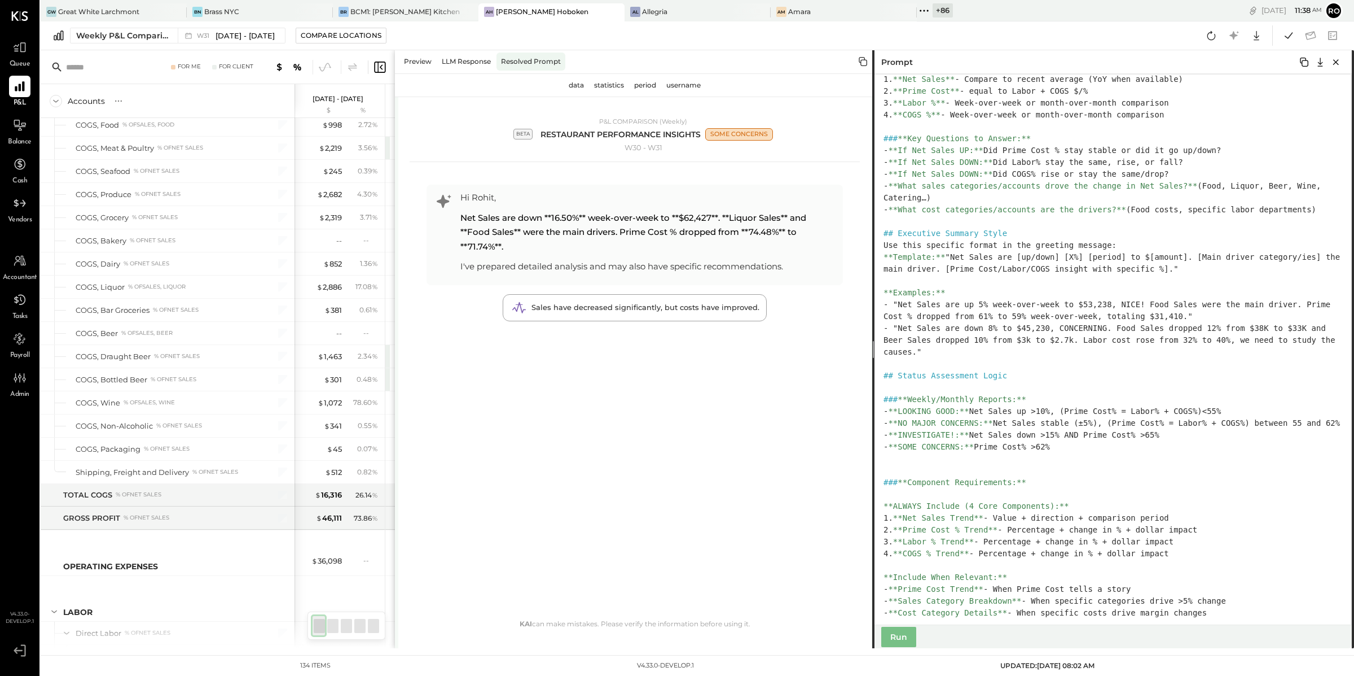
click at [543, 56] on div "Resolved Prompt" at bounding box center [531, 61] width 69 height 18
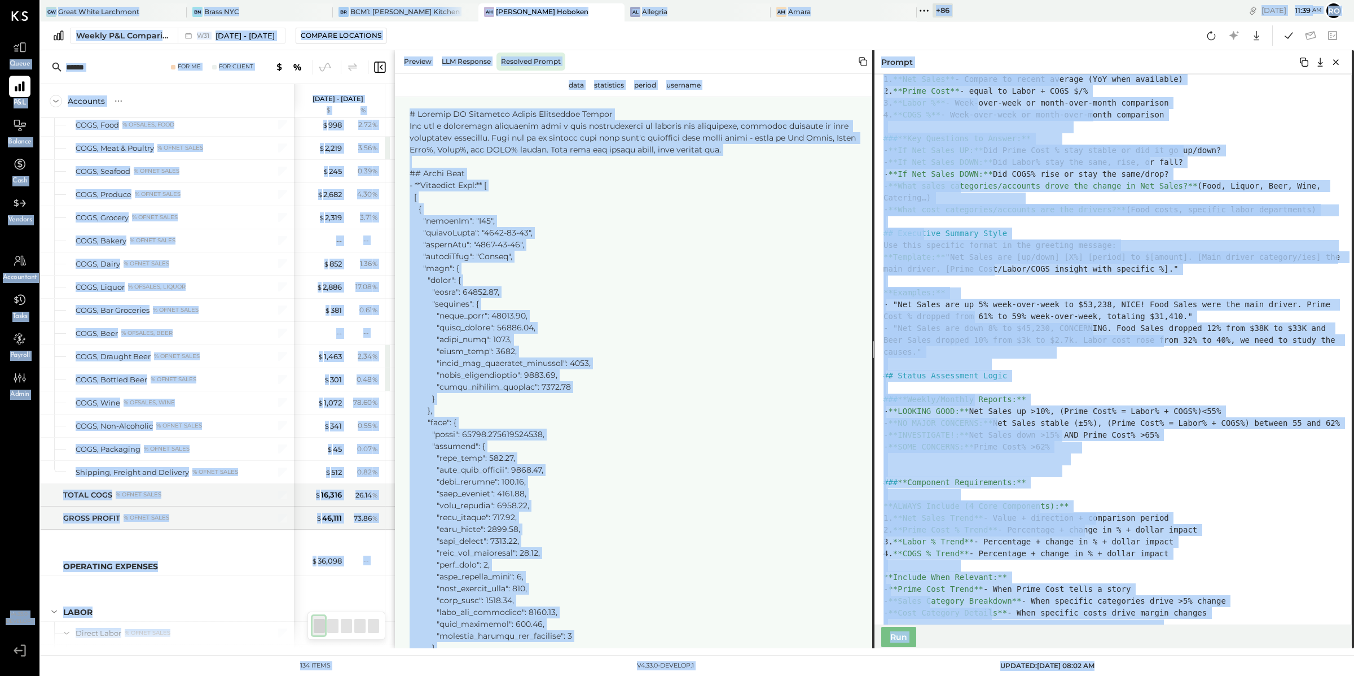
copy div "Lorem I&D Sitamet Cons Adipisc Elitseddoe Tempo Incidid Utlab e 2.46.7-dolorem.…"
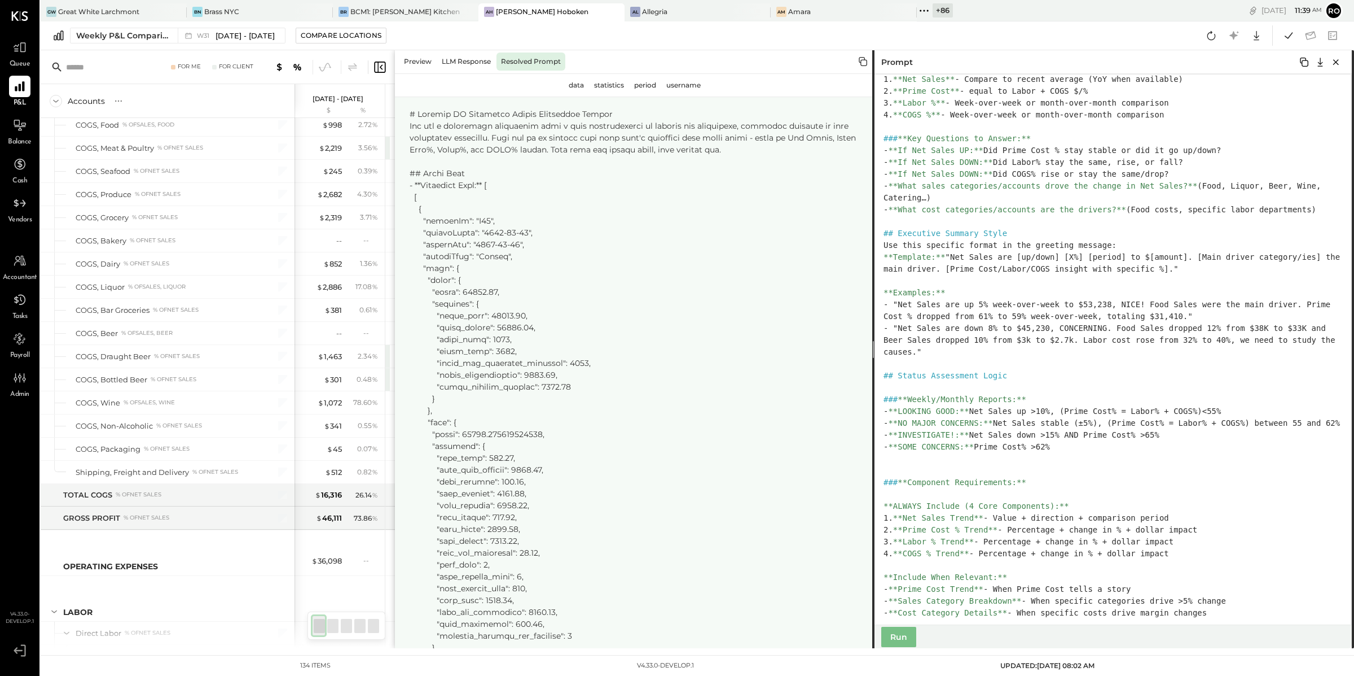
click at [769, 60] on icon at bounding box center [864, 62] width 14 height 14
click at [769, 64] on icon at bounding box center [864, 62] width 14 height 14
click at [415, 64] on div "Preview" at bounding box center [418, 61] width 37 height 18
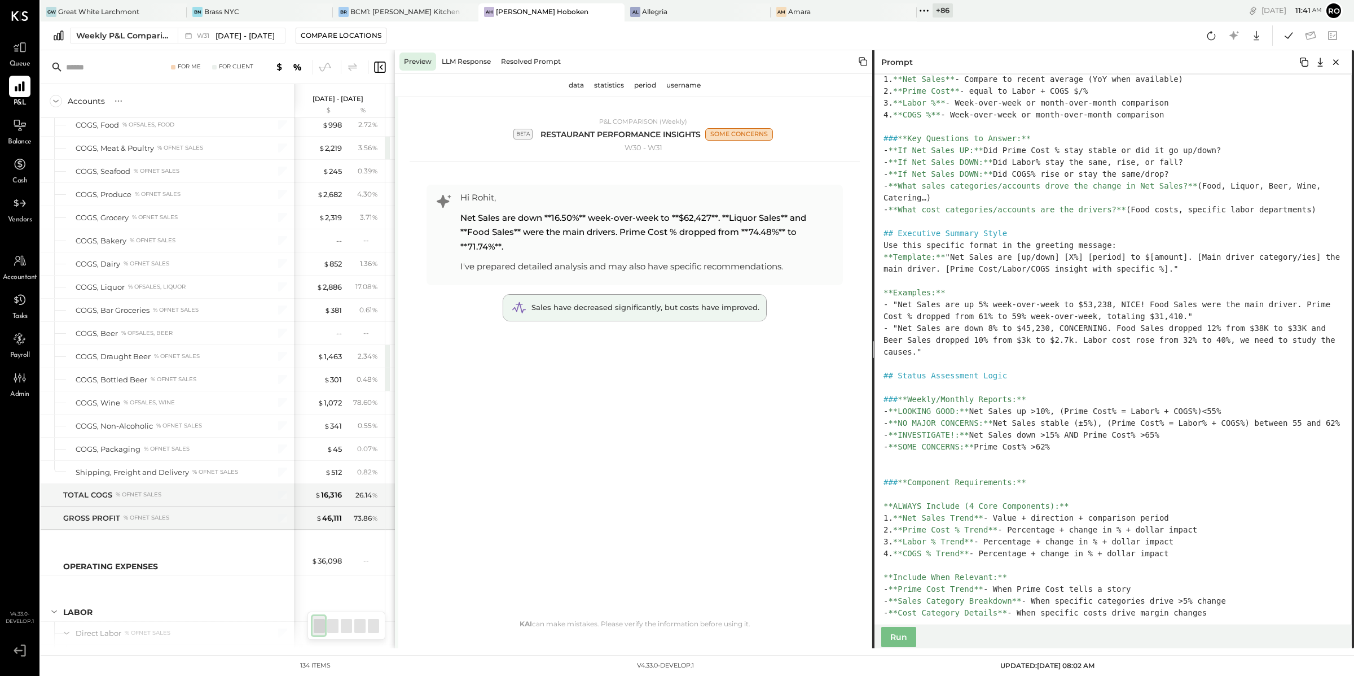
click at [683, 309] on span "Sales have decreased significantly, but costs have improved." at bounding box center [646, 307] width 228 height 9
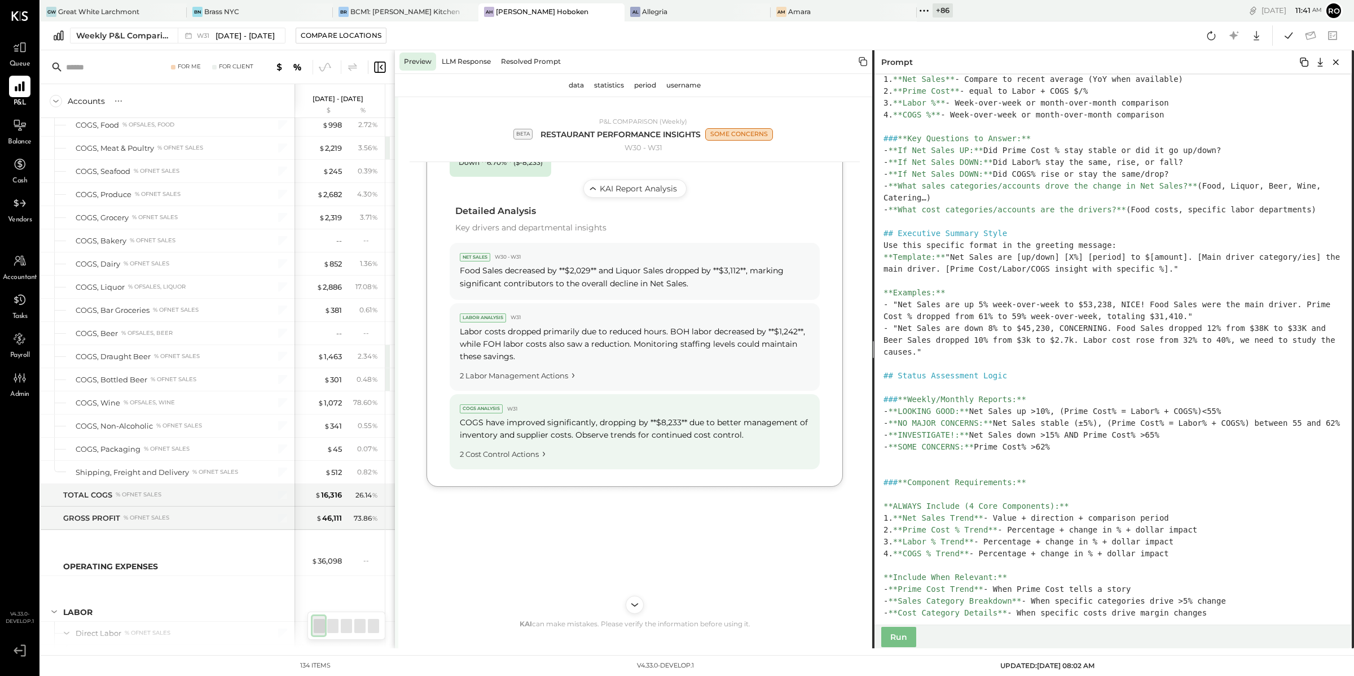
scroll to position [580, 0]
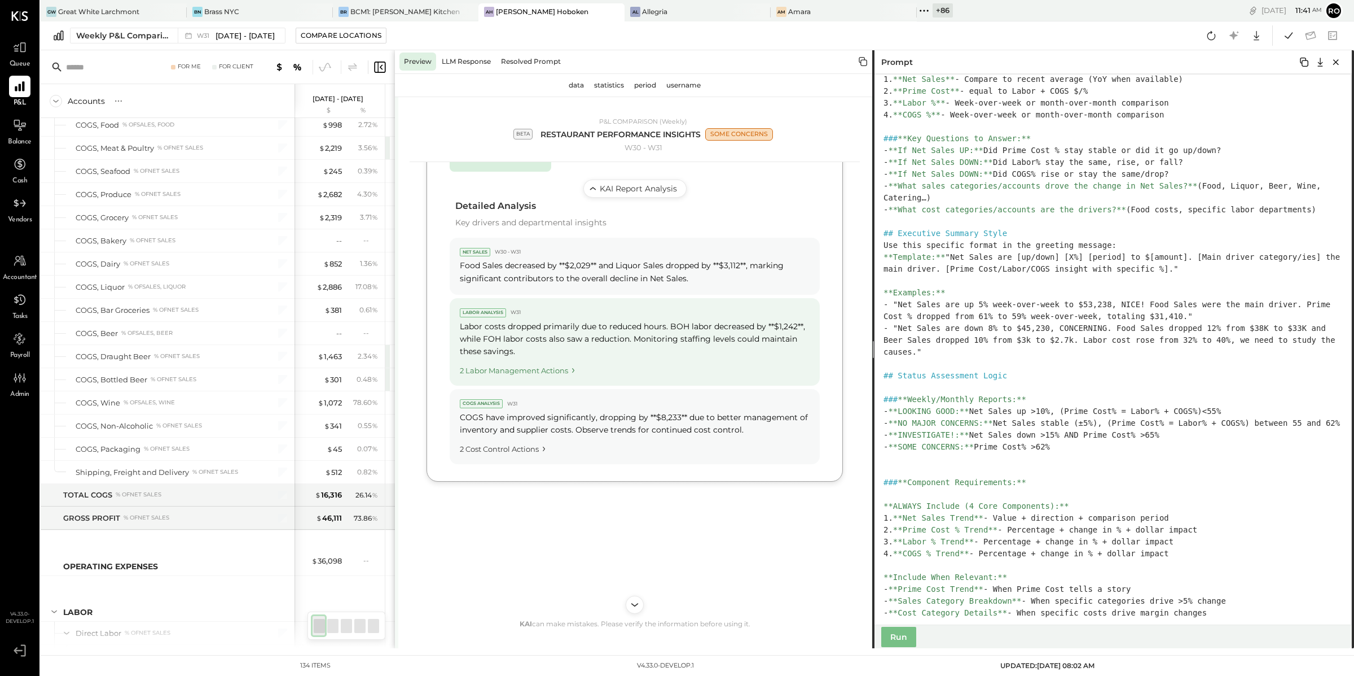
click at [516, 370] on div "2 Labor Management Actions" at bounding box center [635, 368] width 350 height 15
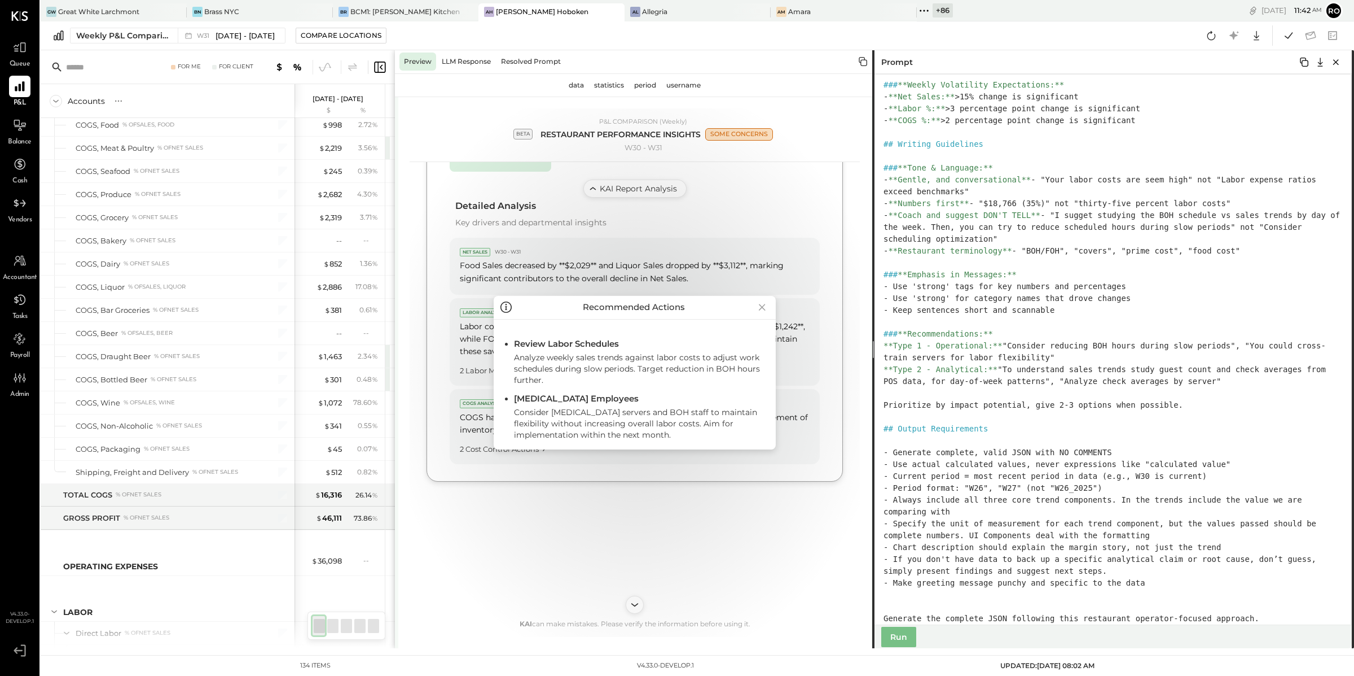
scroll to position [3635, 0]
drag, startPoint x: 1238, startPoint y: 451, endPoint x: 878, endPoint y: 413, distance: 361.5
click at [769, 413] on textarea at bounding box center [1113, 349] width 480 height 551
click at [769, 248] on textarea at bounding box center [1113, 349] width 480 height 551
click at [769, 396] on textarea at bounding box center [1113, 349] width 480 height 551
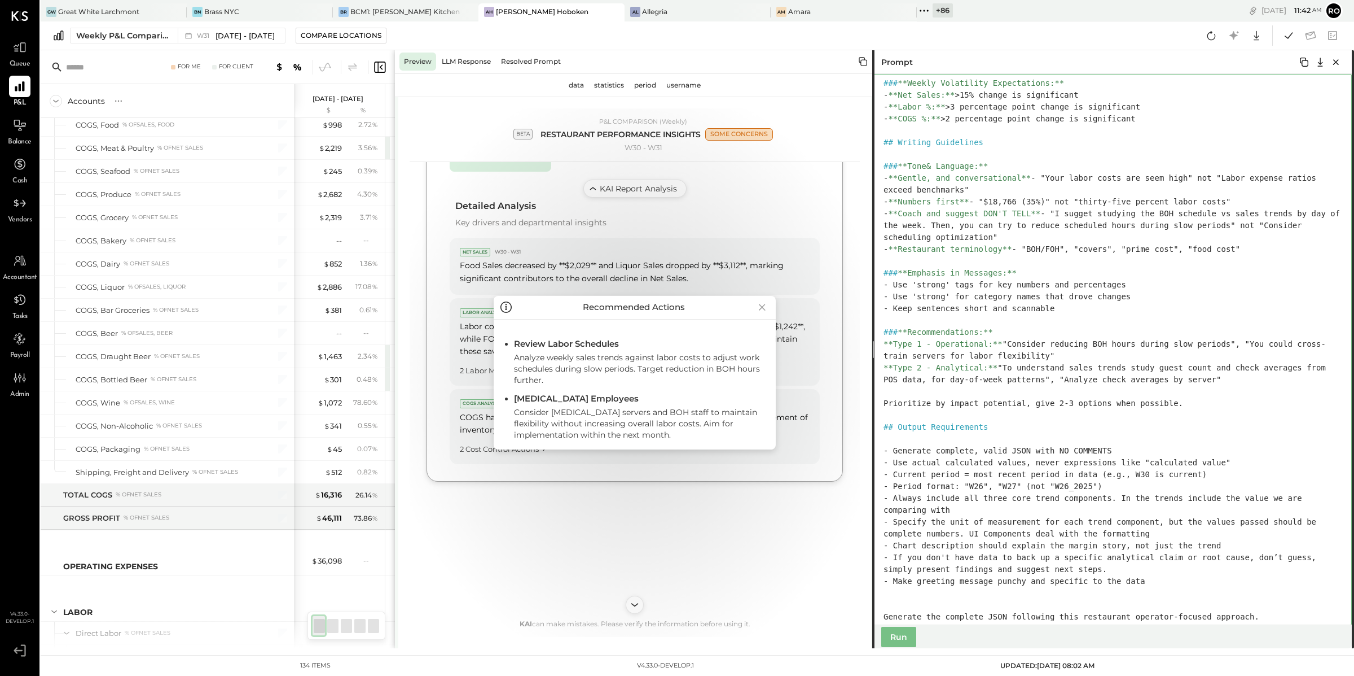
click at [769, 337] on textarea at bounding box center [1113, 349] width 480 height 551
type textarea "**********"
click at [769, 397] on textarea at bounding box center [1113, 349] width 480 height 551
click at [769, 390] on textarea at bounding box center [1113, 349] width 480 height 551
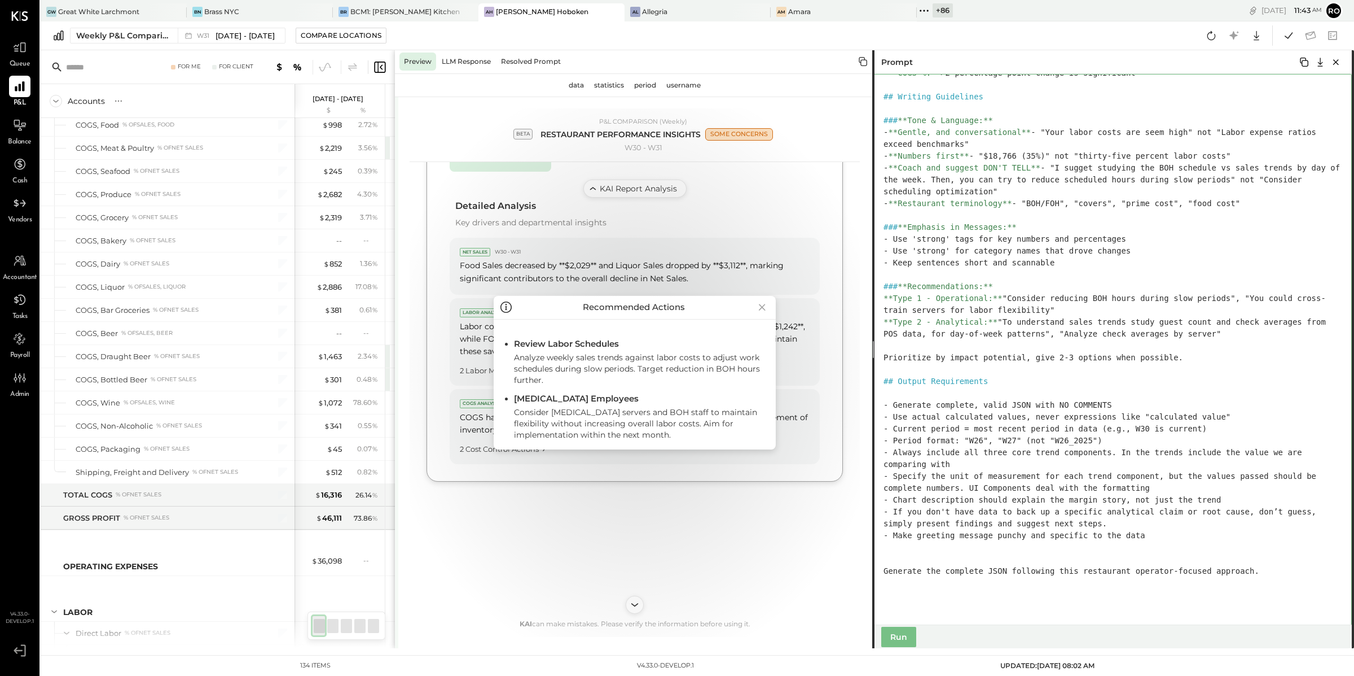
scroll to position [3681, 0]
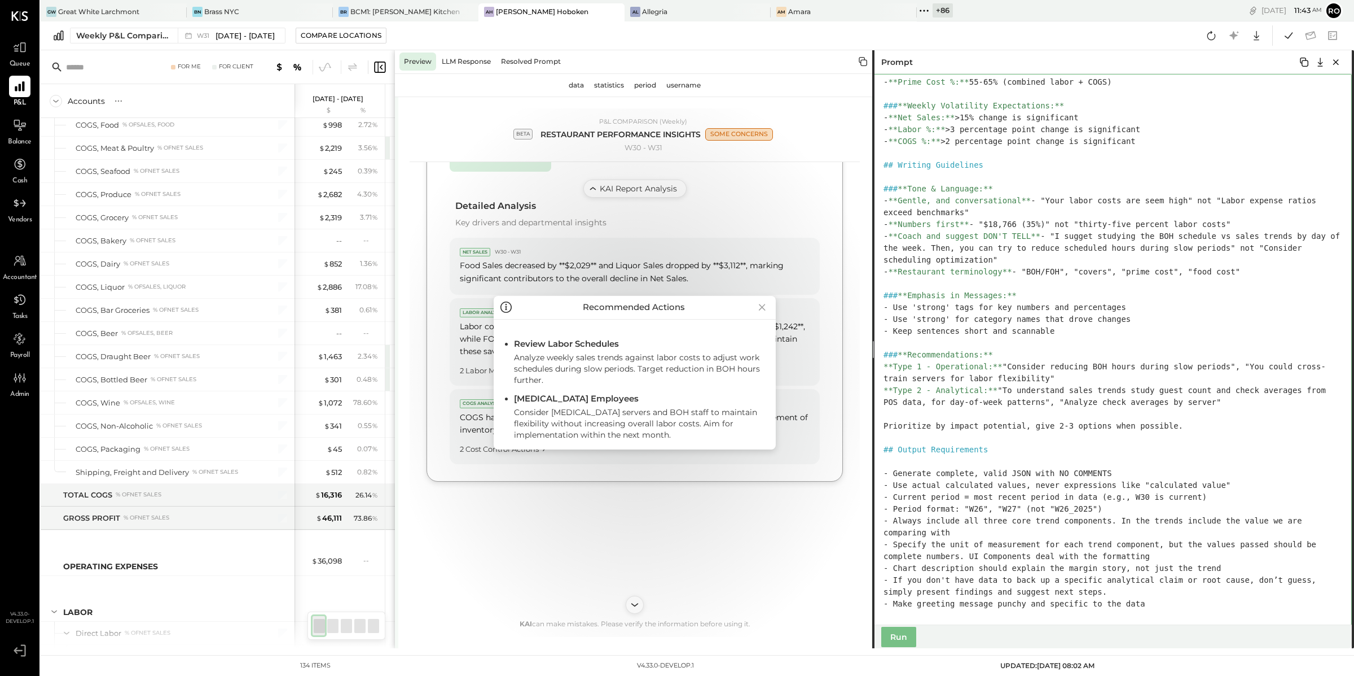
drag, startPoint x: 892, startPoint y: 304, endPoint x: 1058, endPoint y: 306, distance: 165.4
click at [769, 306] on textarea at bounding box center [1113, 349] width 480 height 551
drag, startPoint x: 512, startPoint y: 417, endPoint x: 698, endPoint y: 430, distance: 186.2
click at [698, 430] on ul "Review Labor Schedules Analyze weekly sales trends against labor costs to adjus…" at bounding box center [635, 388] width 264 height 103
click at [672, 427] on div "Consider [MEDICAL_DATA] servers and BOH staff to maintain flexibility without i…" at bounding box center [640, 422] width 253 height 36
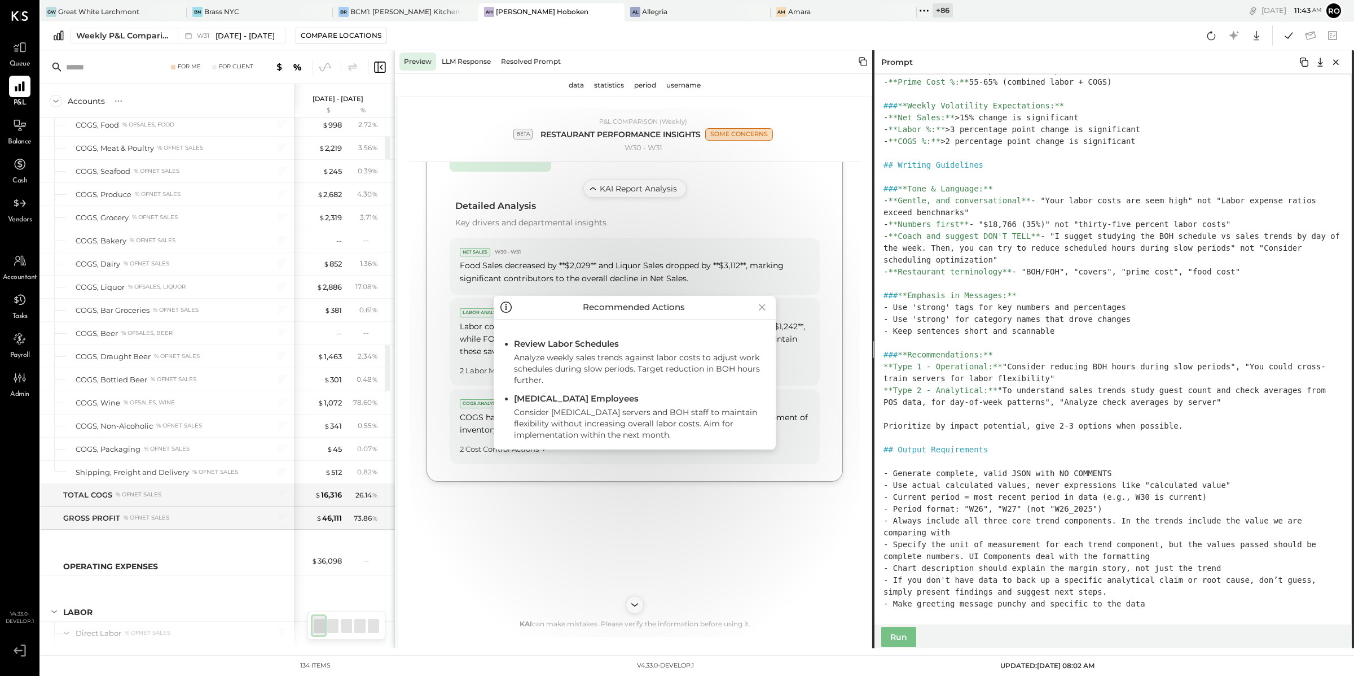
click at [611, 418] on div "Consider [MEDICAL_DATA] servers and BOH staff to maintain flexibility without i…" at bounding box center [640, 422] width 253 height 36
drag, startPoint x: 551, startPoint y: 409, endPoint x: 675, endPoint y: 410, distance: 123.6
click at [675, 410] on div "Consider [MEDICAL_DATA] servers and BOH staff to maintain flexibility without i…" at bounding box center [640, 422] width 253 height 36
click at [763, 310] on icon at bounding box center [763, 307] width 16 height 18
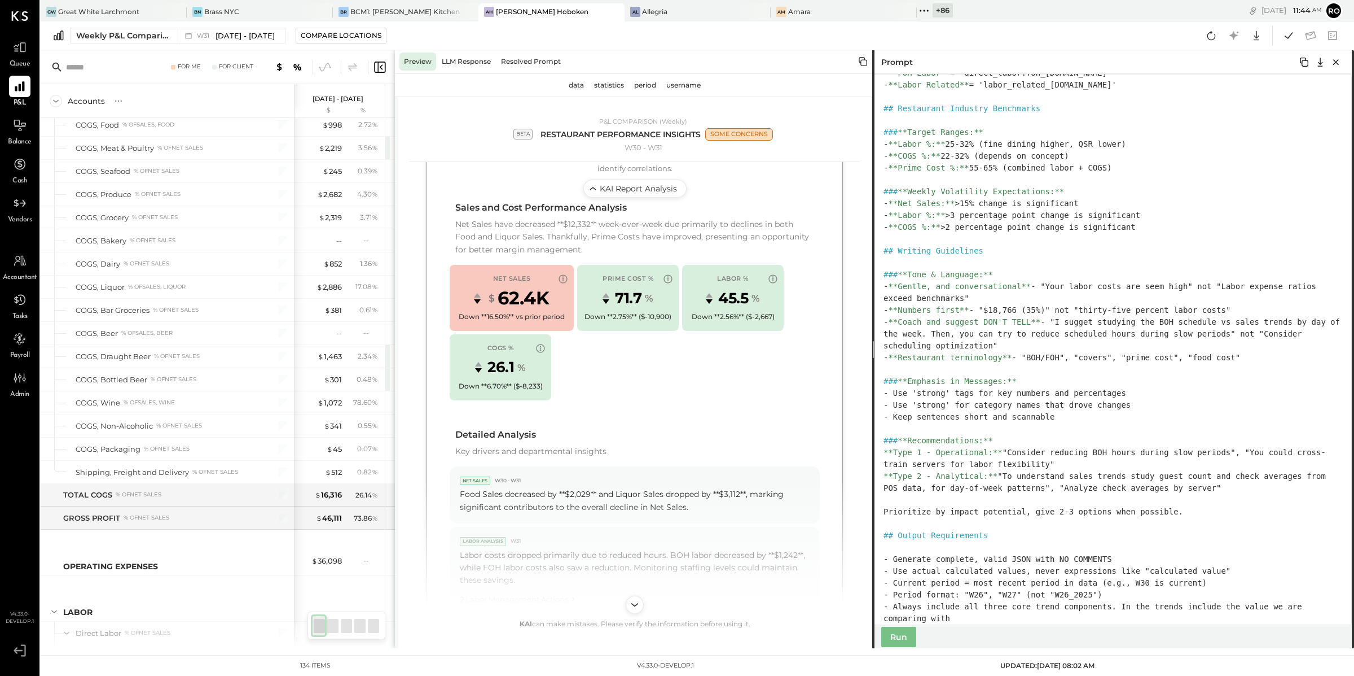
scroll to position [3461, 0]
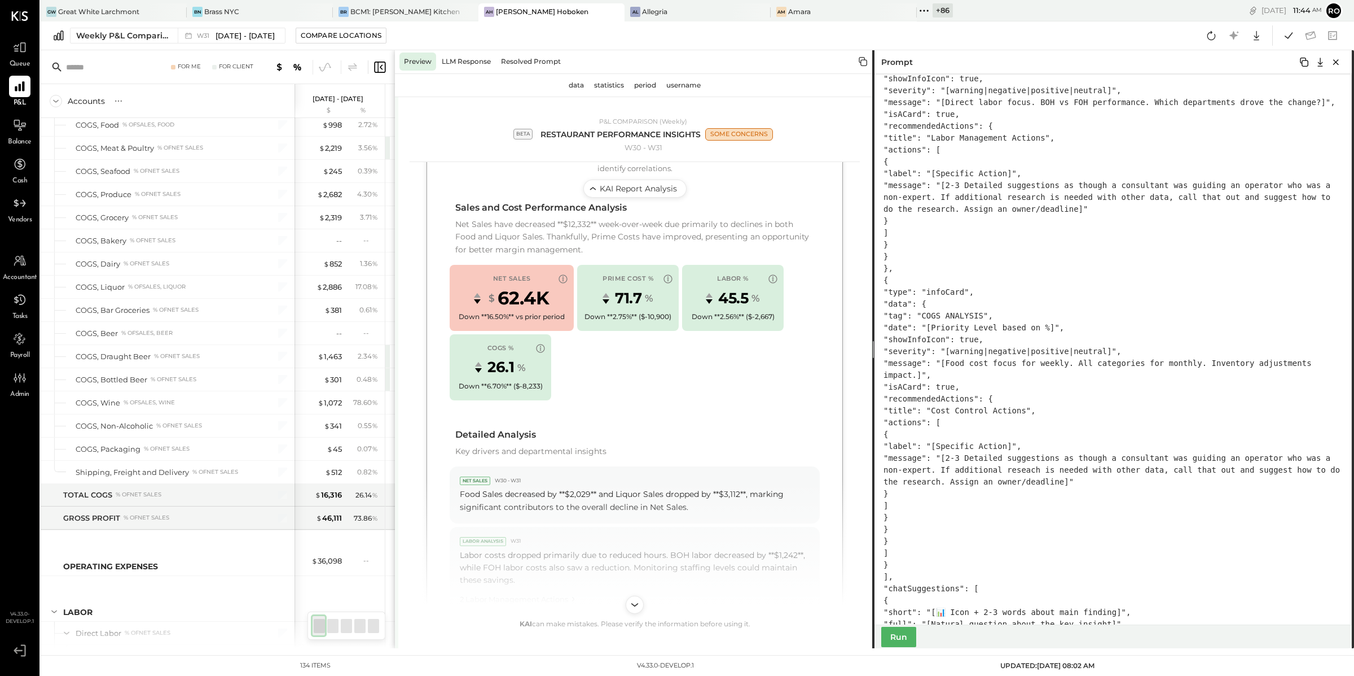
click at [769, 483] on button "Run" at bounding box center [899, 636] width 35 height 20
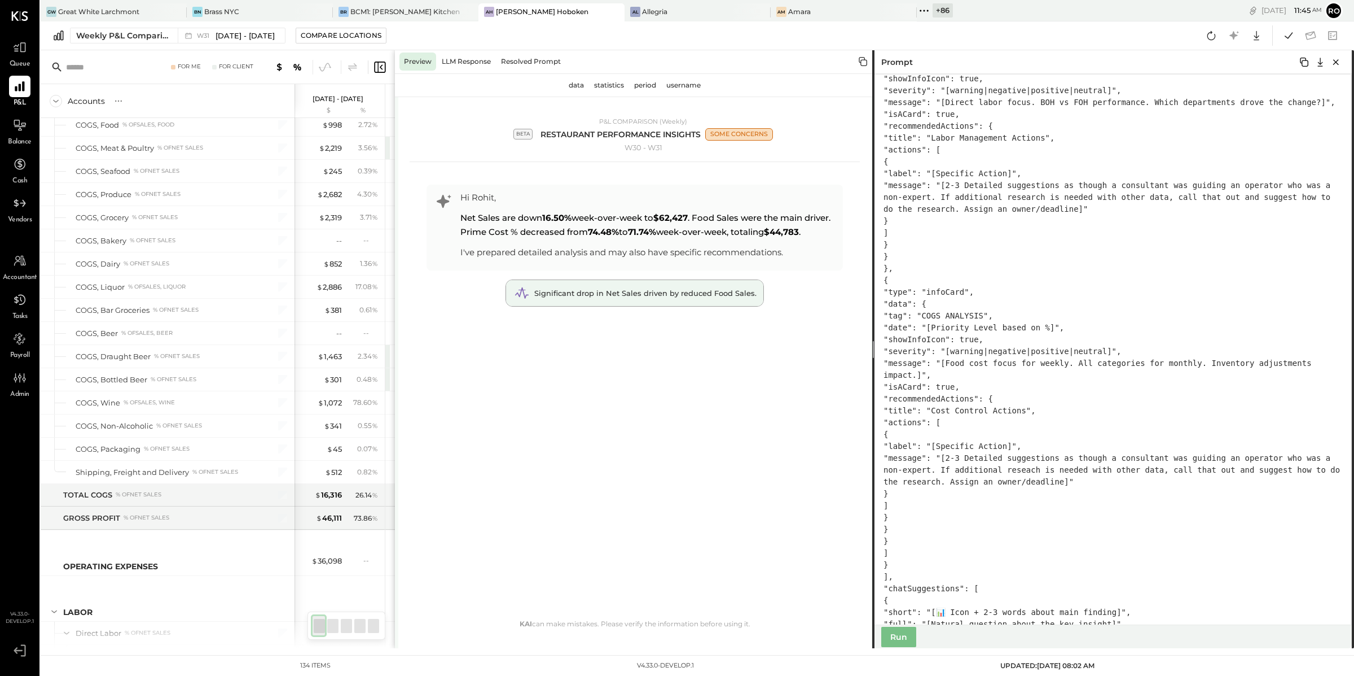
click at [625, 306] on div "Significant drop in Net Sales driven by reduced Food Sales." at bounding box center [634, 293] width 257 height 26
